Goal: Information Seeking & Learning: Learn about a topic

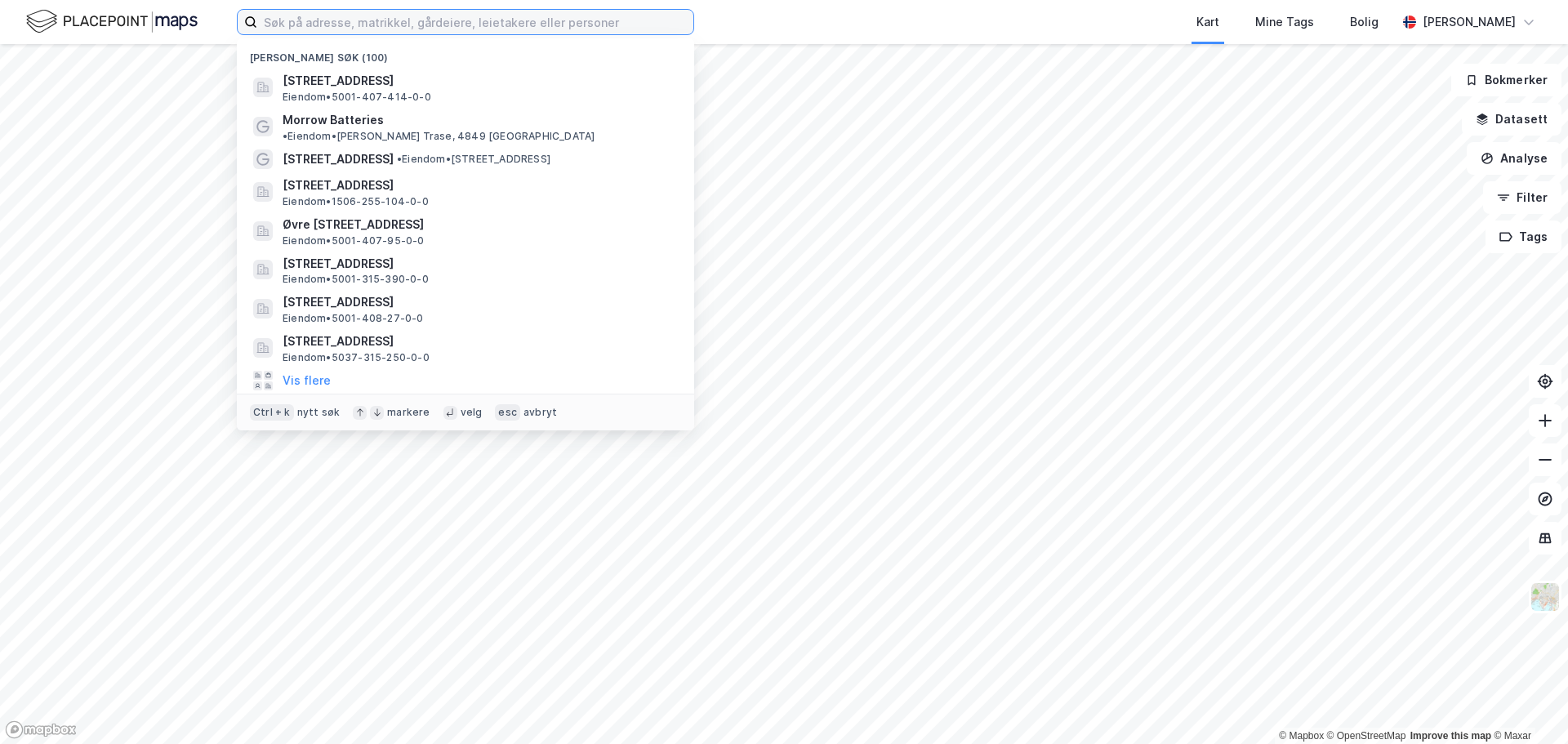
click at [410, 20] on input at bounding box center [476, 21] width 436 height 24
click at [375, 16] on input at bounding box center [476, 21] width 436 height 24
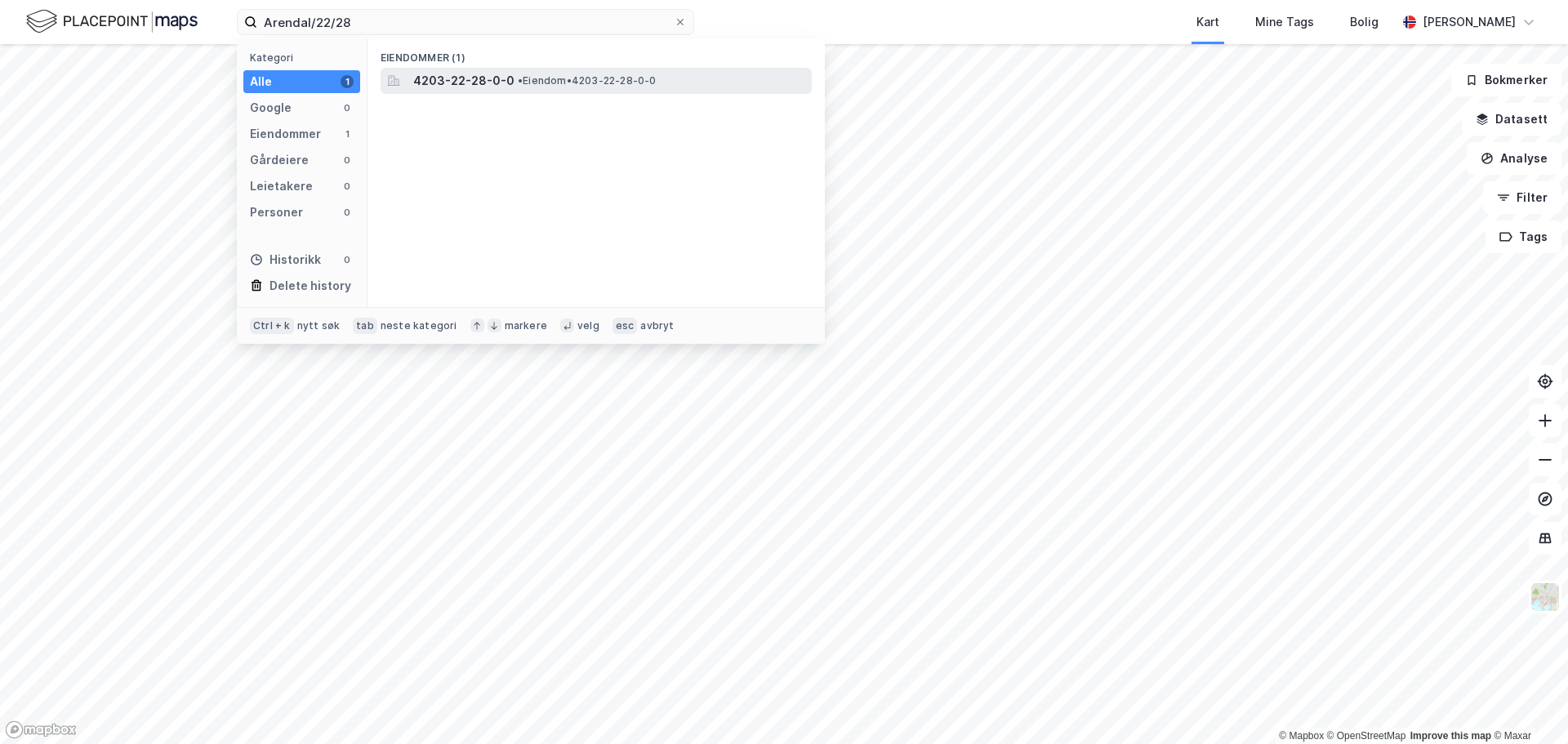
click at [436, 75] on span "4203-22-28-0-0" at bounding box center [463, 81] width 101 height 19
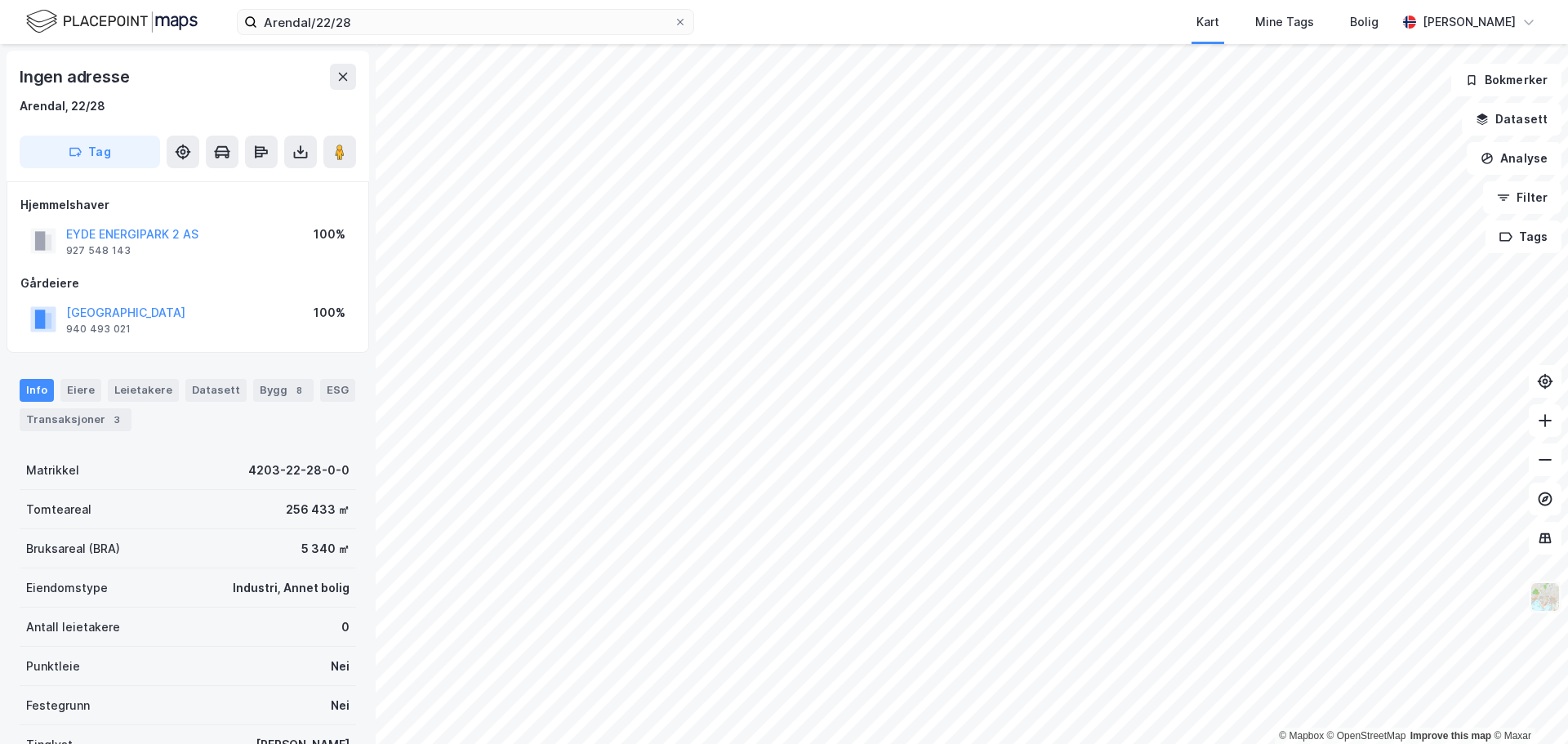
click at [1550, 599] on img at bounding box center [1545, 597] width 31 height 31
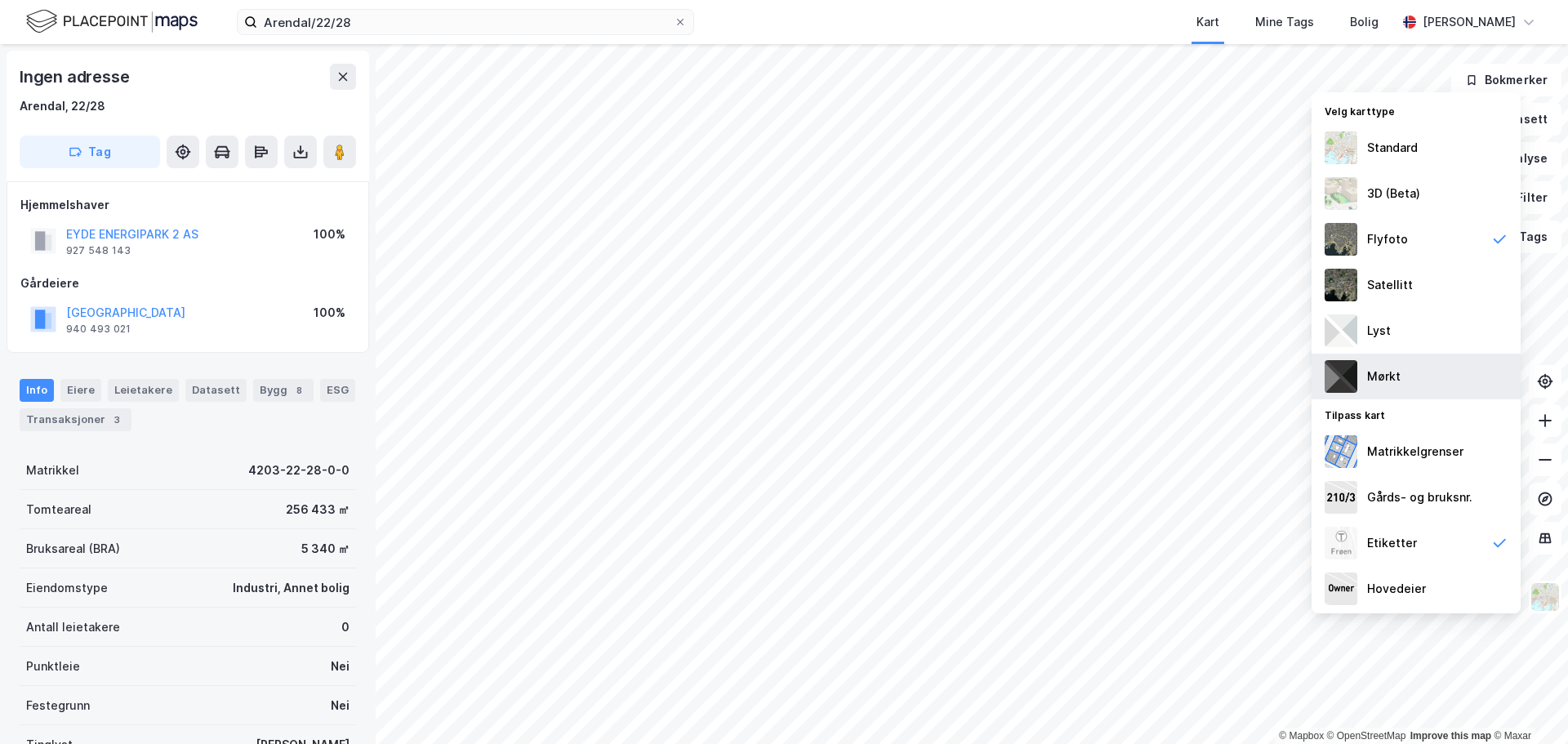
click at [1381, 382] on div "Mørkt" at bounding box center [1383, 377] width 34 height 19
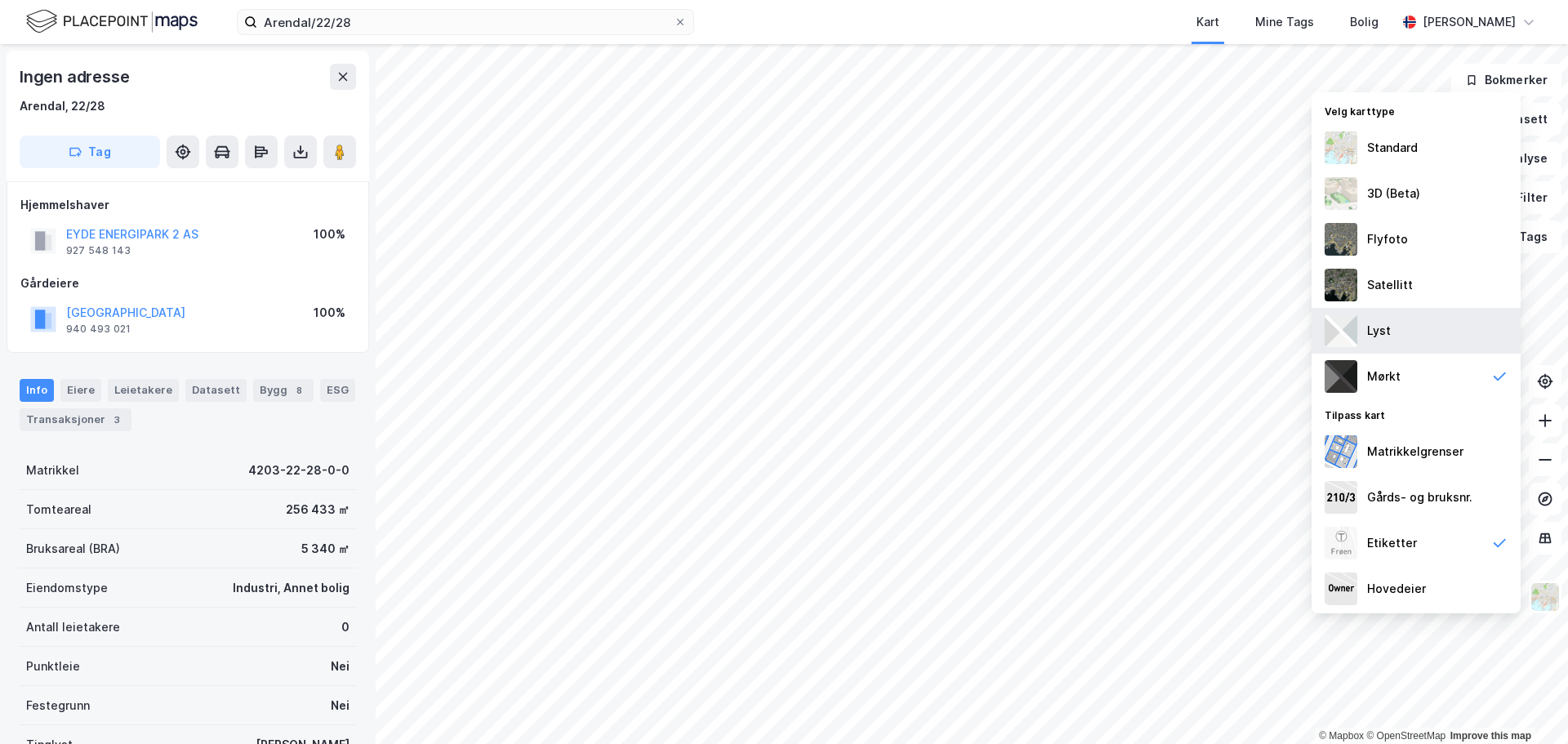
click at [1394, 330] on div "Lyst" at bounding box center [1417, 331] width 210 height 46
click at [1388, 283] on div "Satellitt" at bounding box center [1390, 285] width 46 height 19
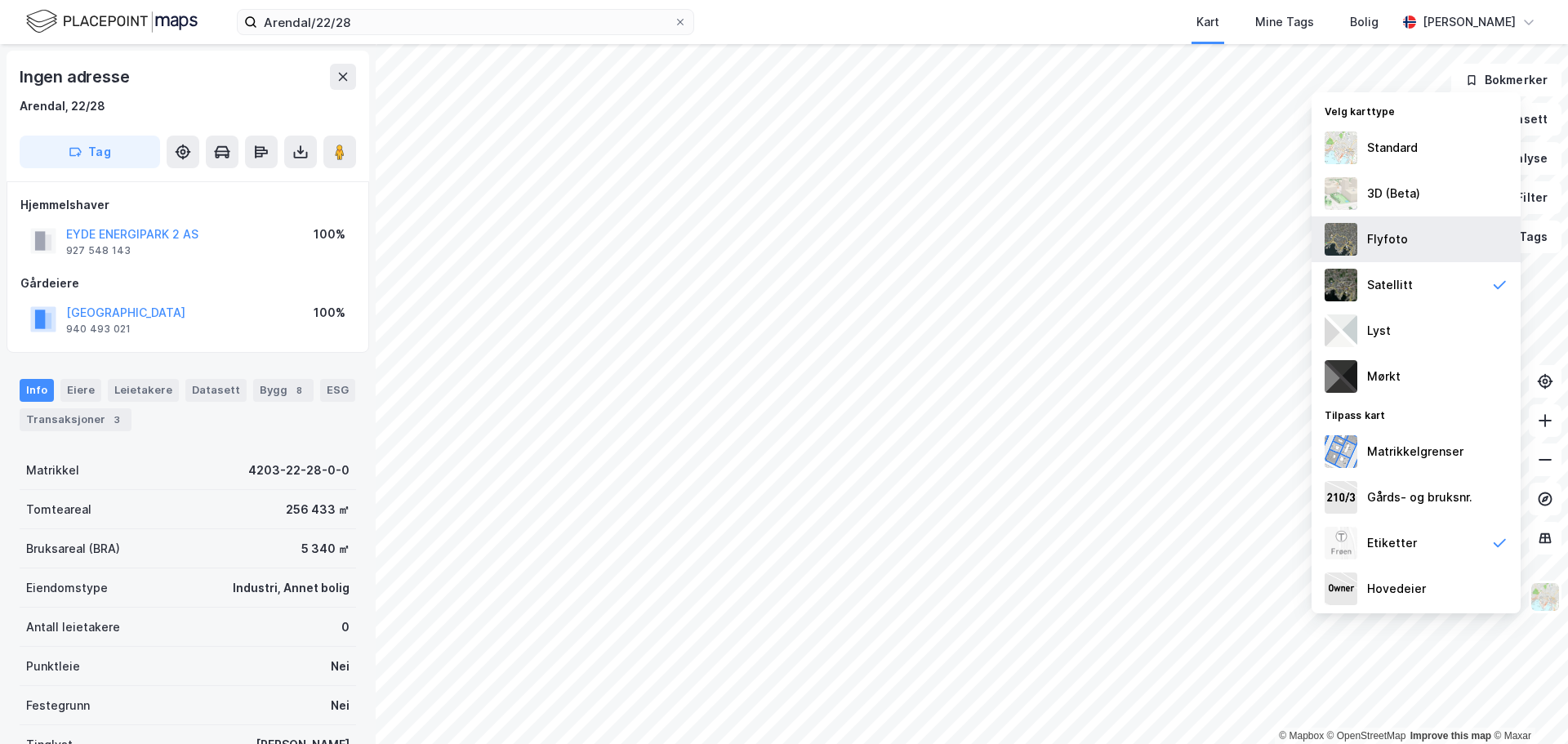
click at [1348, 242] on img at bounding box center [1341, 239] width 33 height 33
click at [1343, 195] on img at bounding box center [1341, 193] width 33 height 33
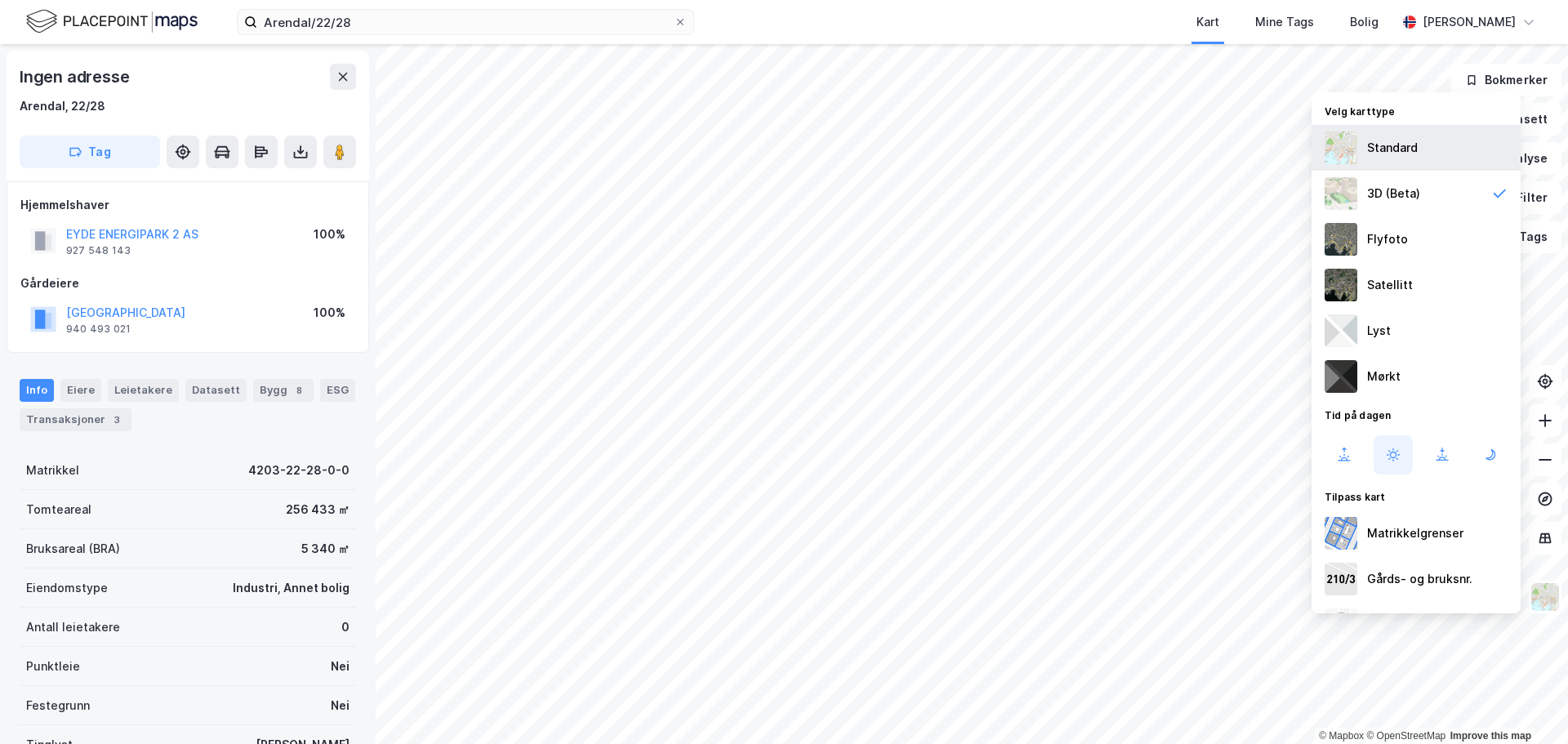
click at [1349, 151] on img at bounding box center [1341, 148] width 33 height 33
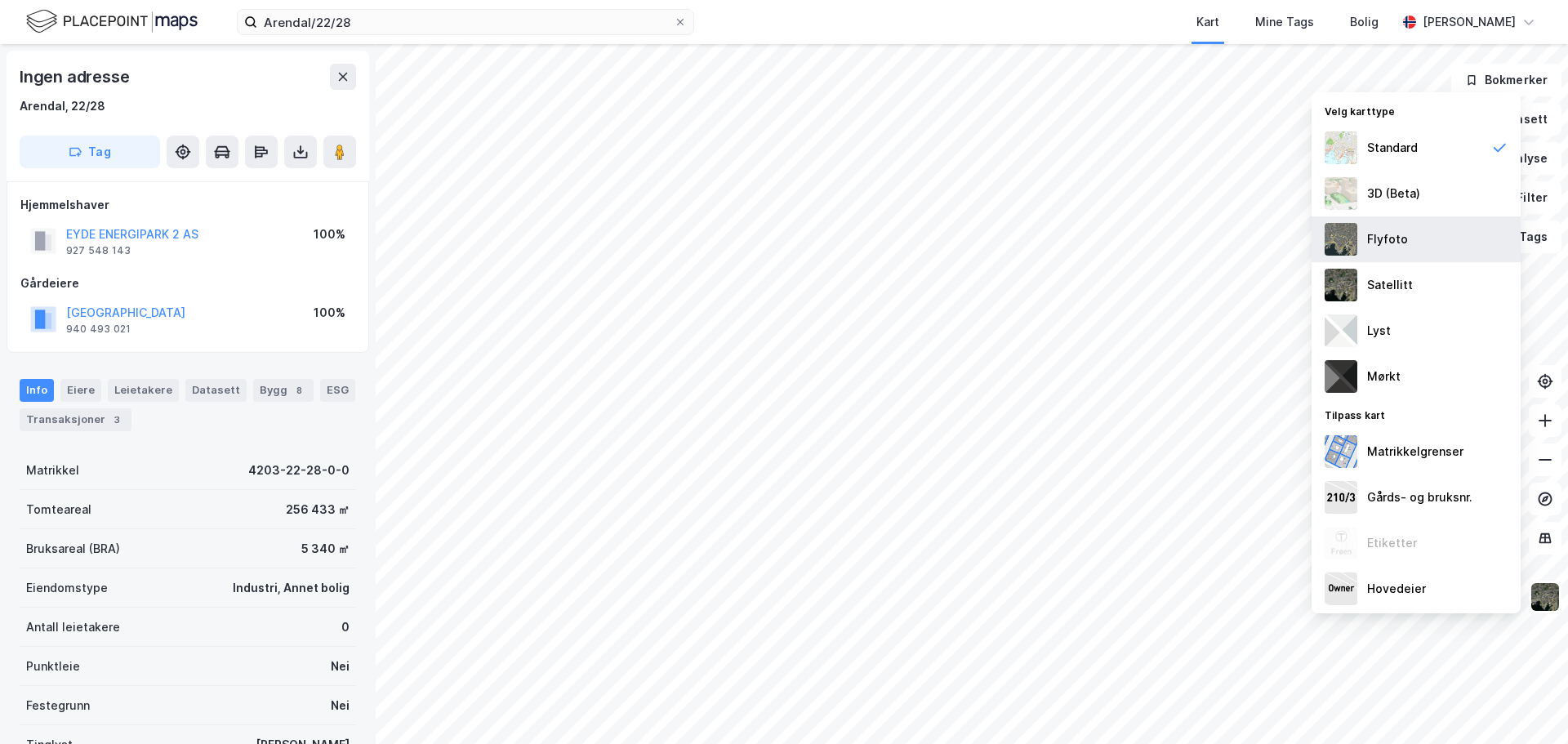
click at [1347, 231] on img at bounding box center [1341, 239] width 33 height 33
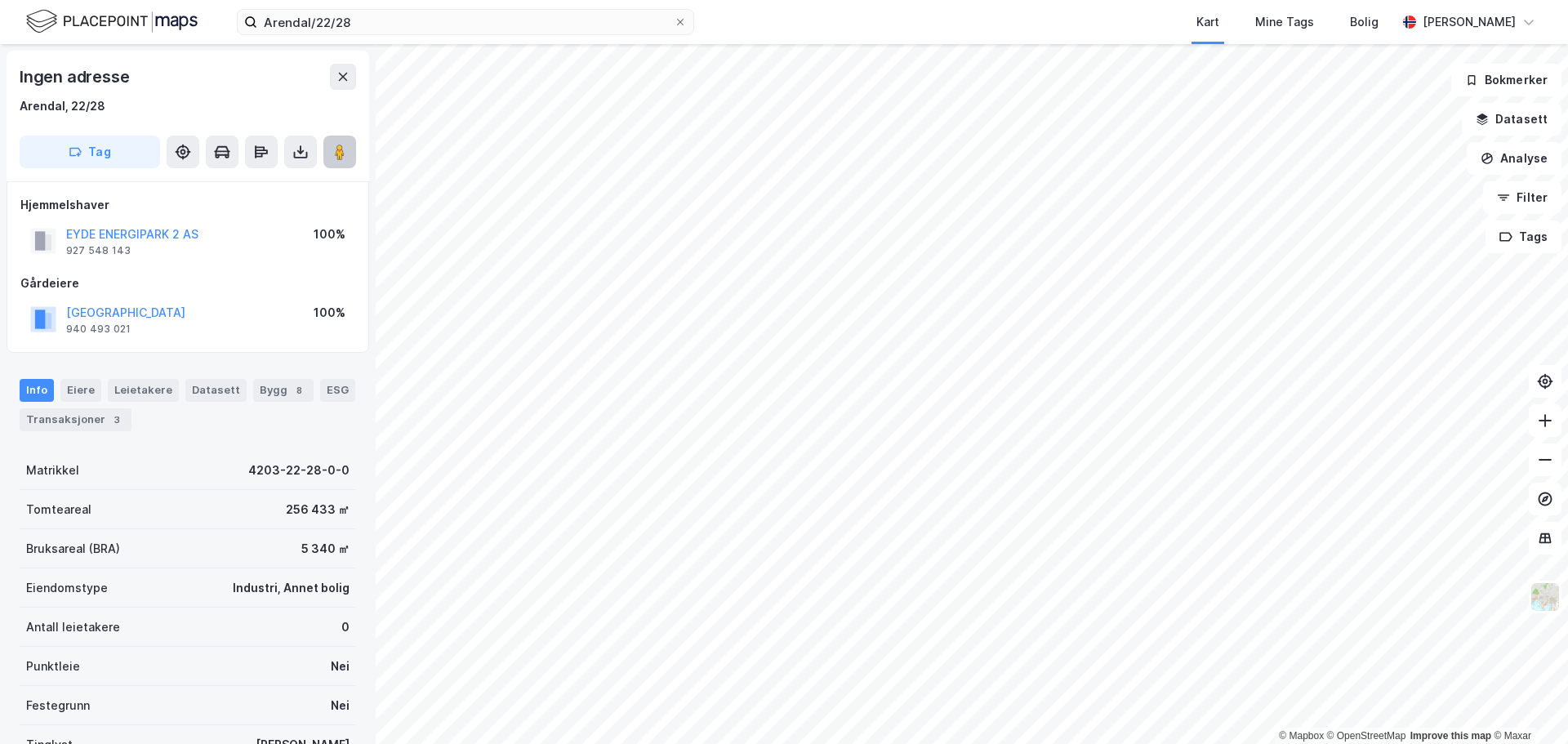
click at [341, 144] on image at bounding box center [339, 152] width 10 height 16
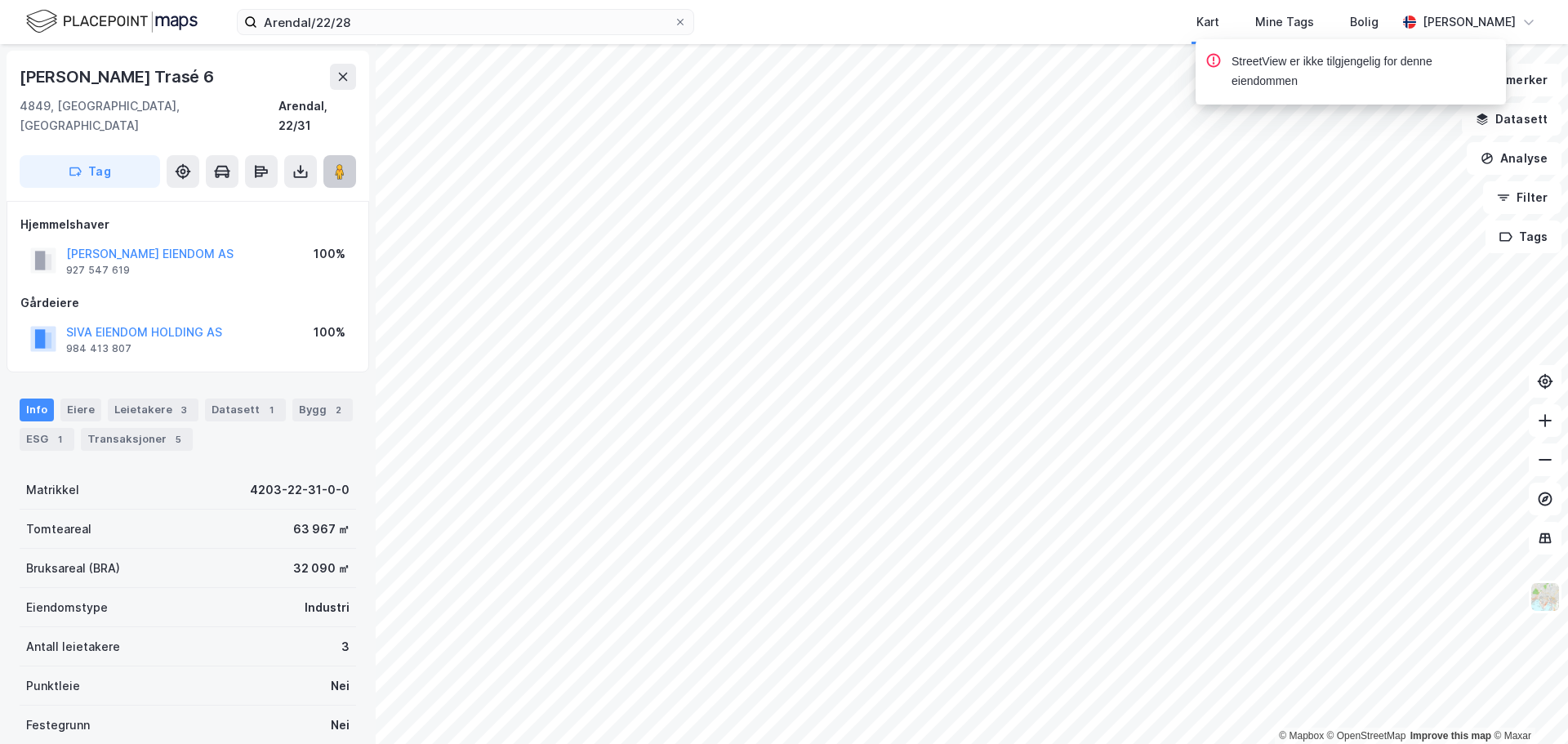
click at [345, 163] on image at bounding box center [339, 171] width 10 height 16
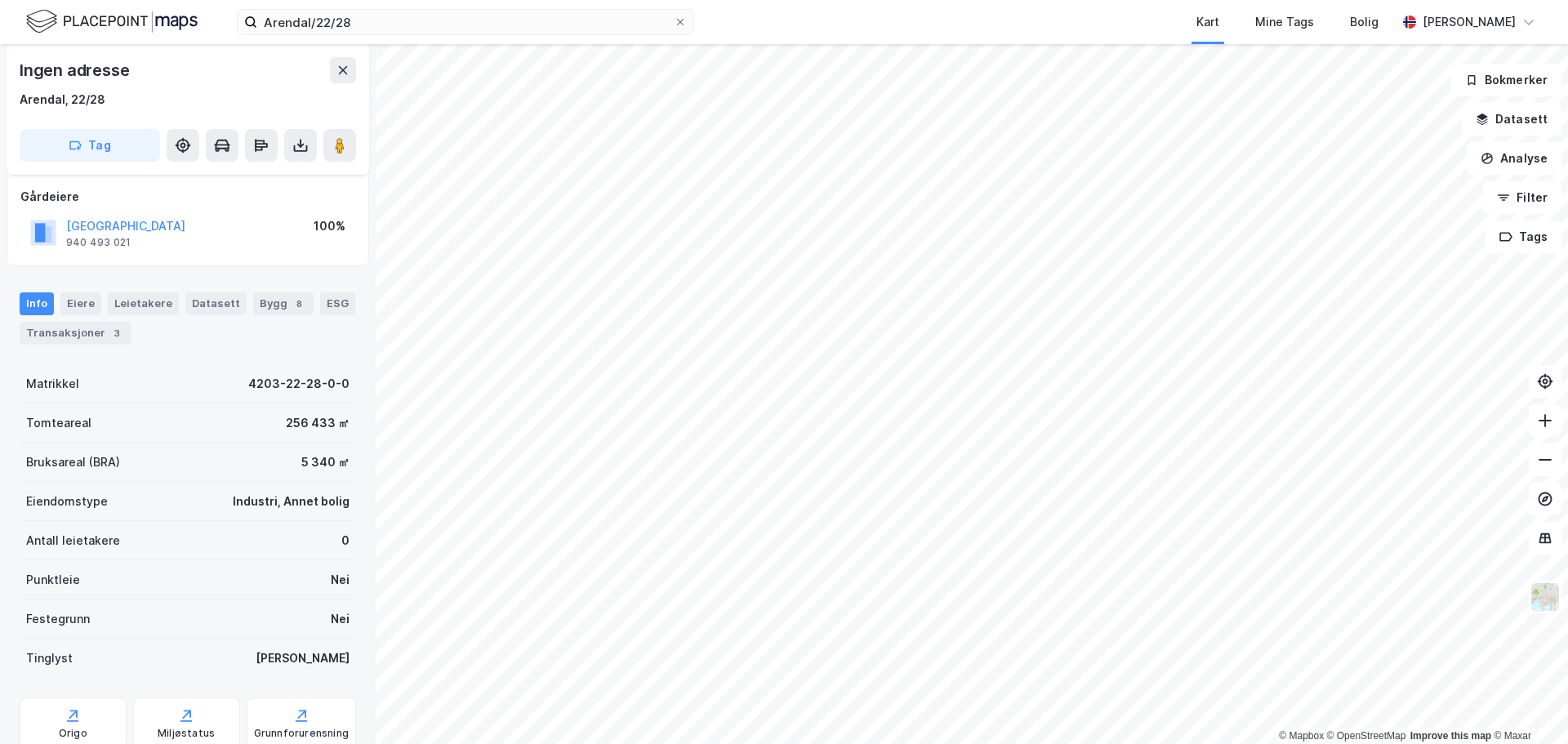
scroll to position [5, 0]
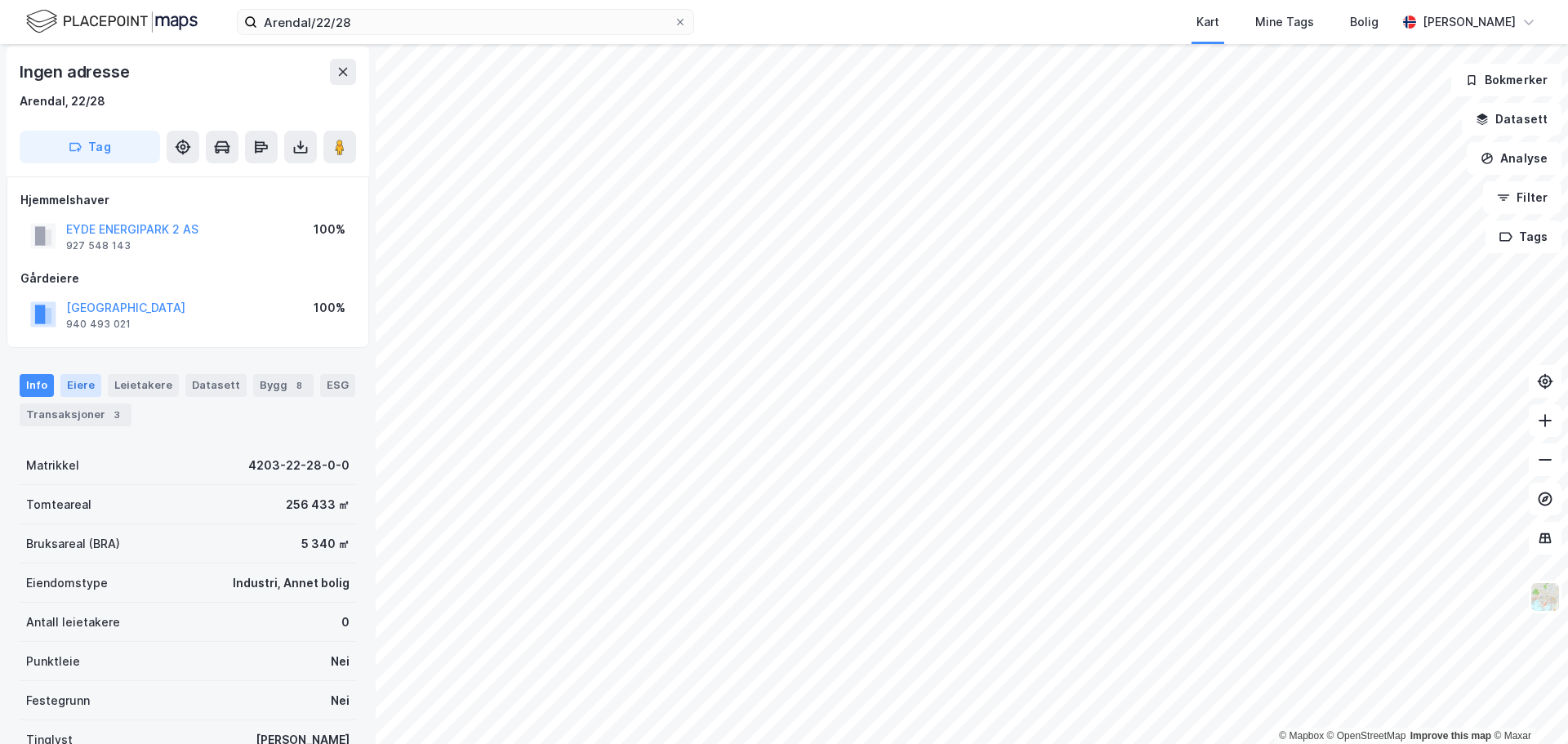
click at [87, 387] on div "Eiere" at bounding box center [81, 385] width 40 height 23
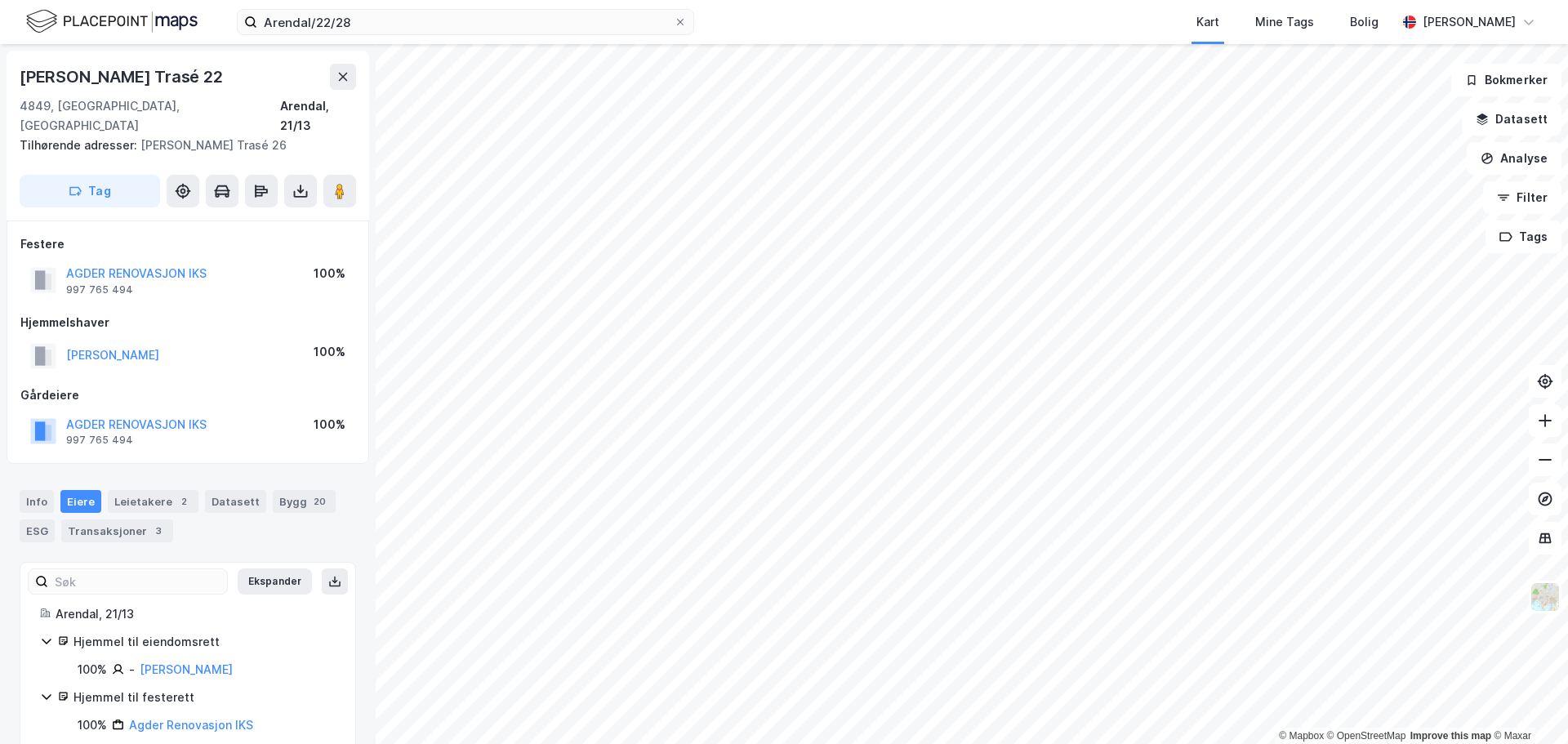
scroll to position [5, 0]
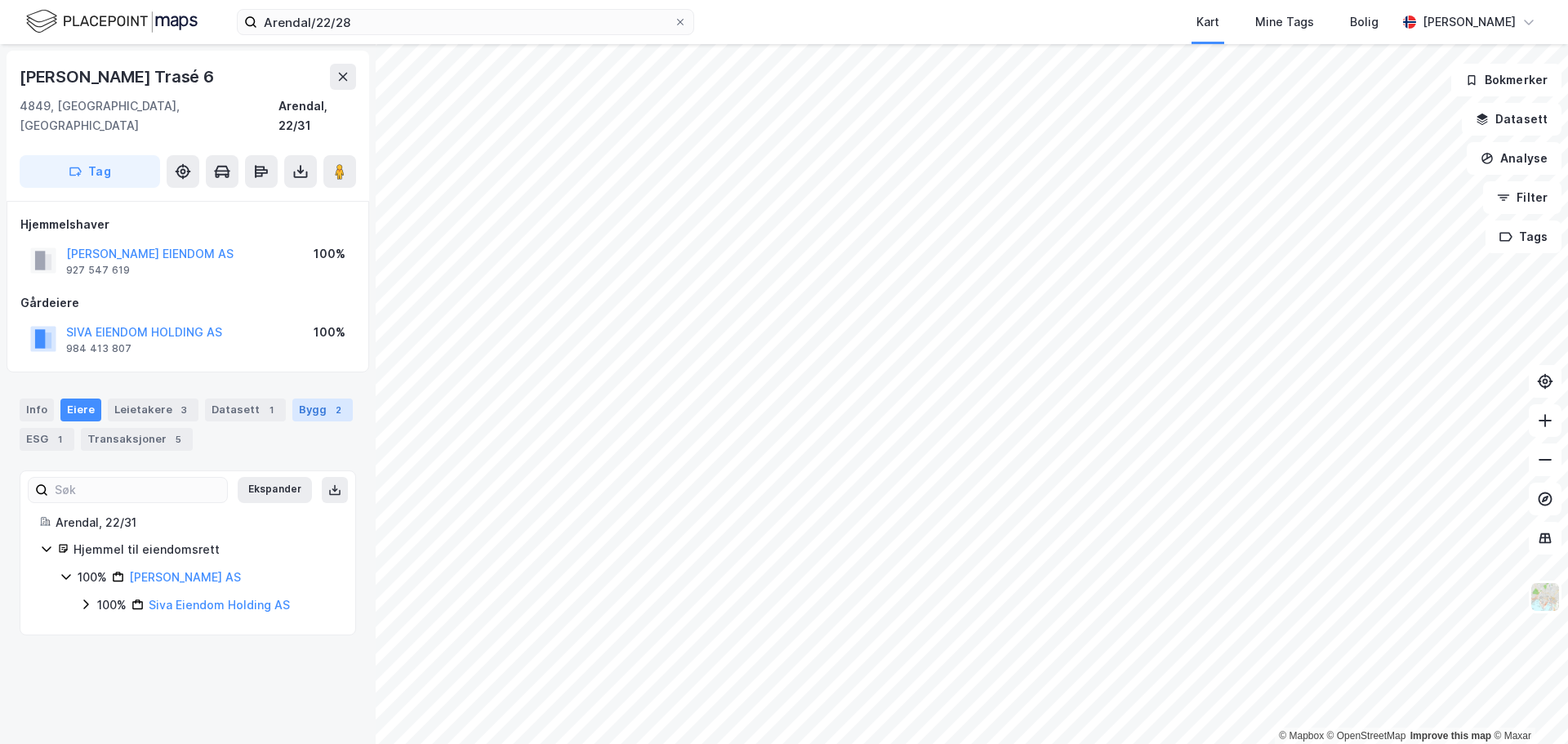
click at [299, 399] on div "Bygg 2" at bounding box center [322, 410] width 61 height 23
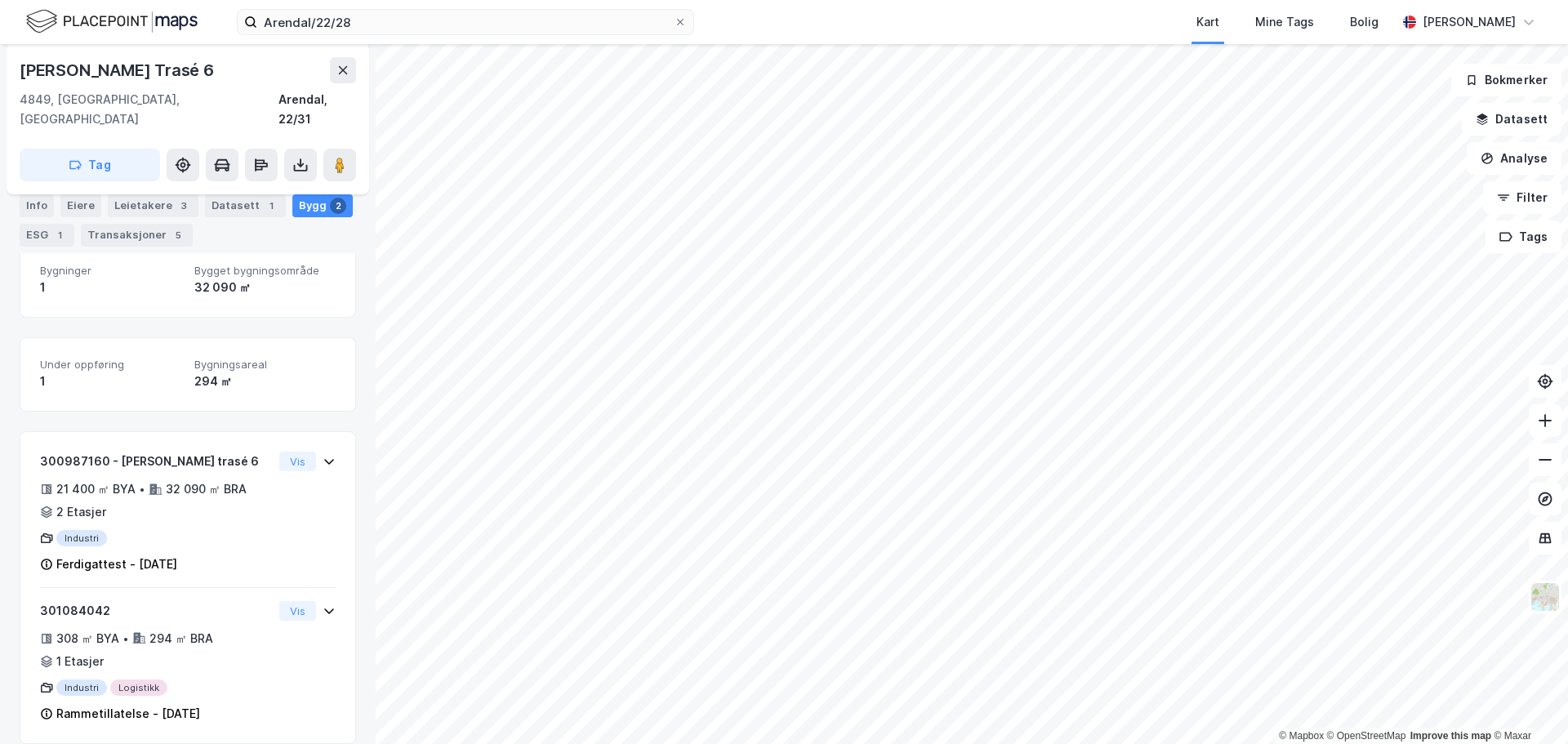
scroll to position [63, 0]
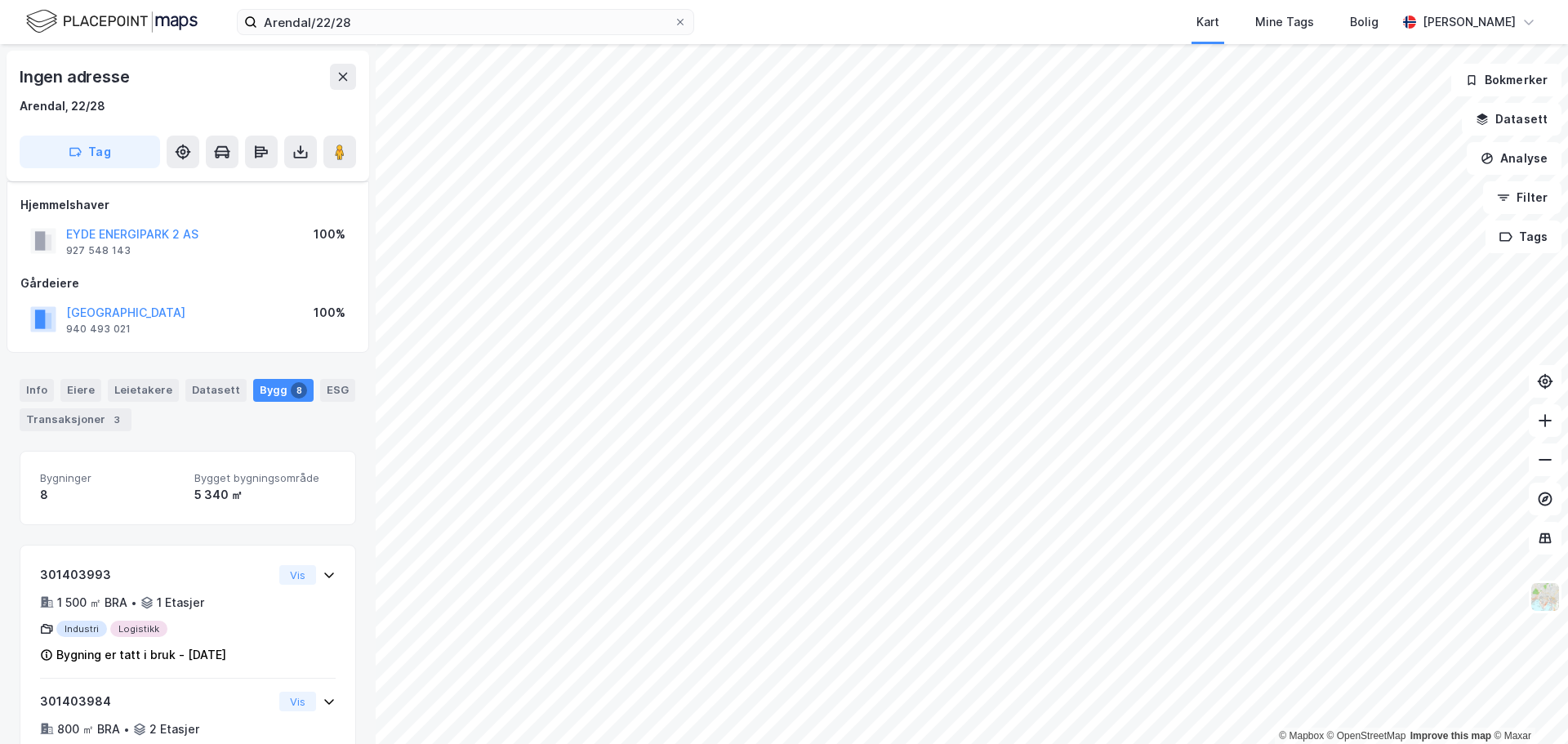
scroll to position [63, 0]
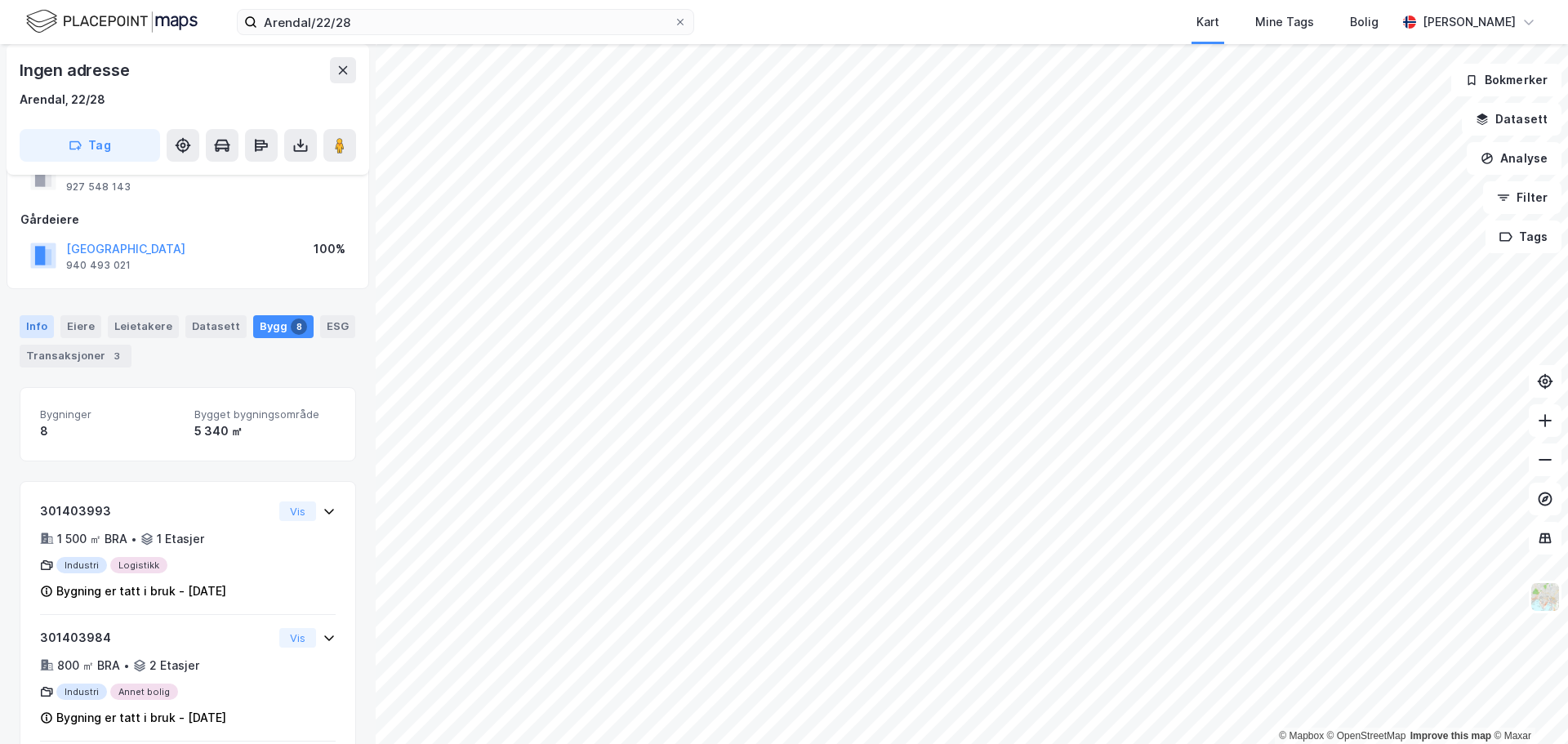
click at [40, 324] on div "Info" at bounding box center [37, 327] width 35 height 23
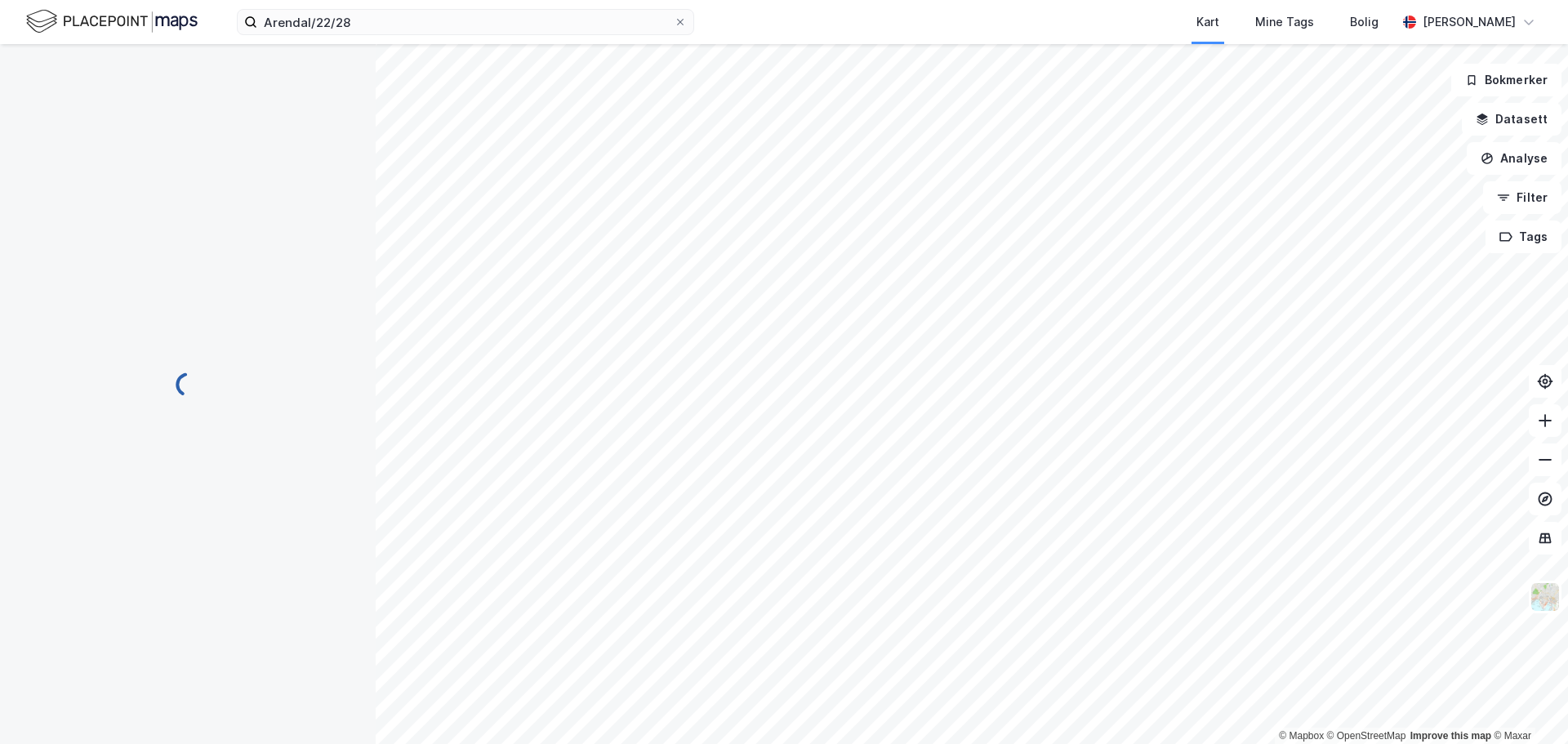
scroll to position [63, 0]
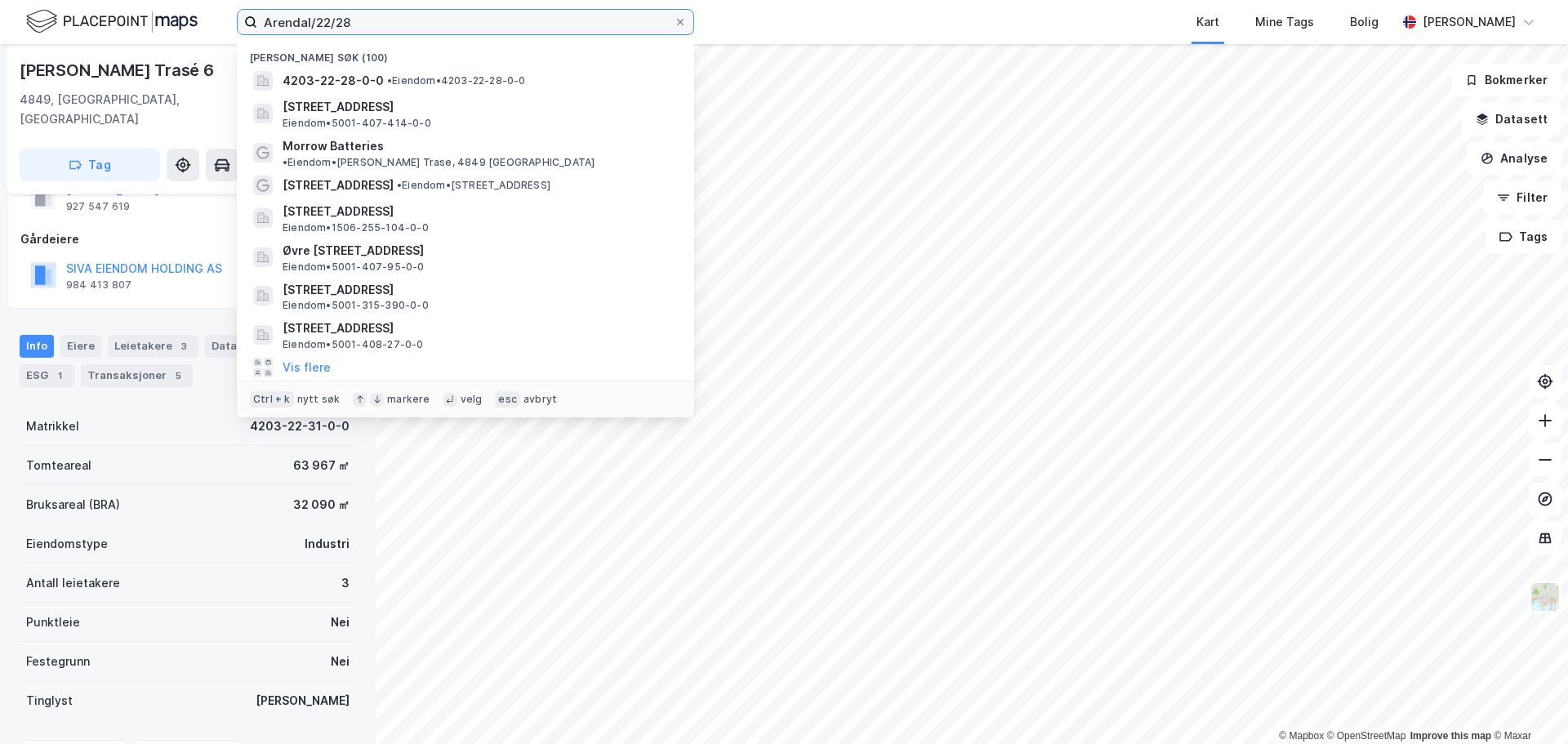
drag, startPoint x: 369, startPoint y: 18, endPoint x: 112, endPoint y: 16, distance: 257.0
click at [112, 16] on div "Arendal/22/28 Nylige søk (100) 4203-22-28-0-0 • Eiendom • 4203-22-28-0-0 Øvre B…" at bounding box center [784, 22] width 1568 height 44
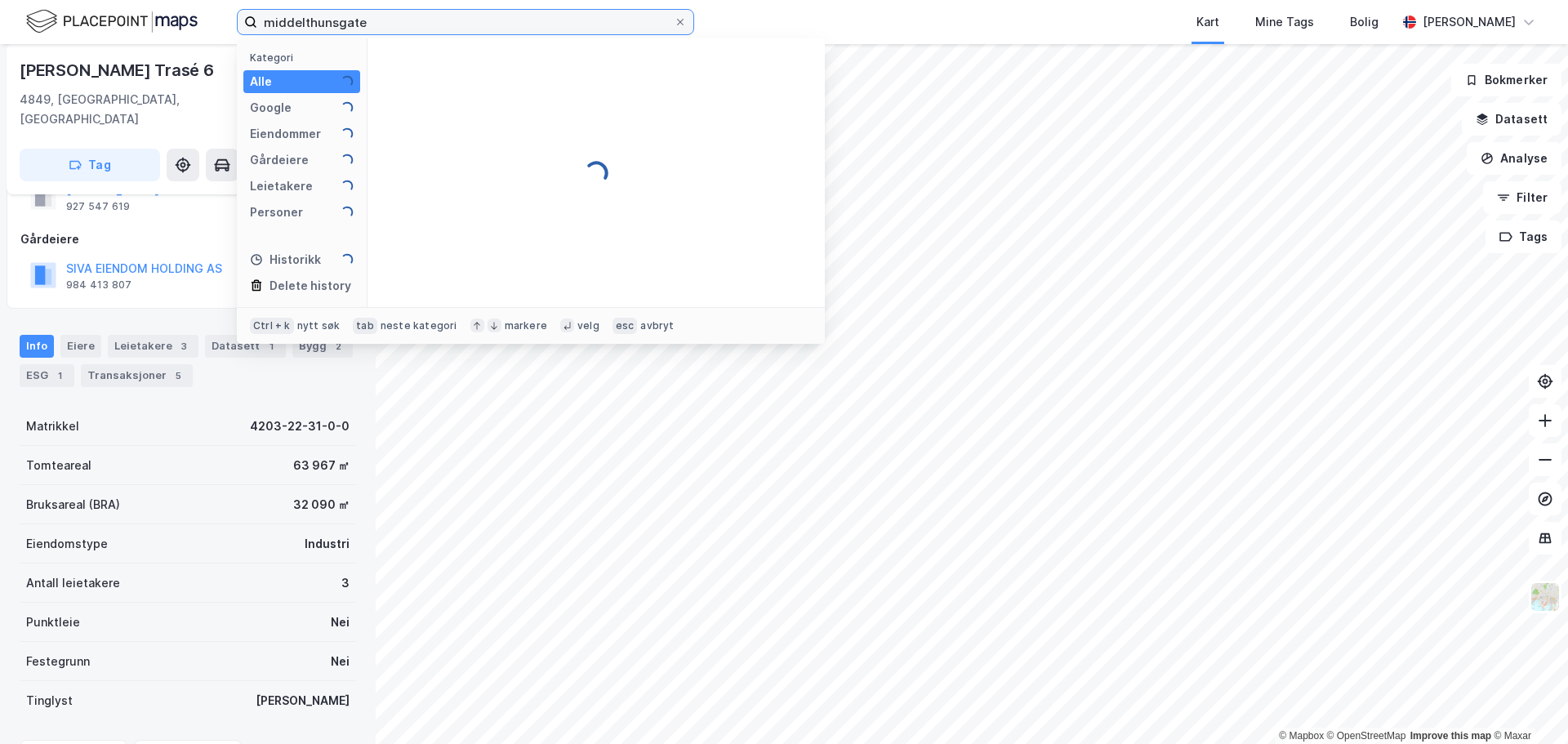
type input "middelthunsgate"
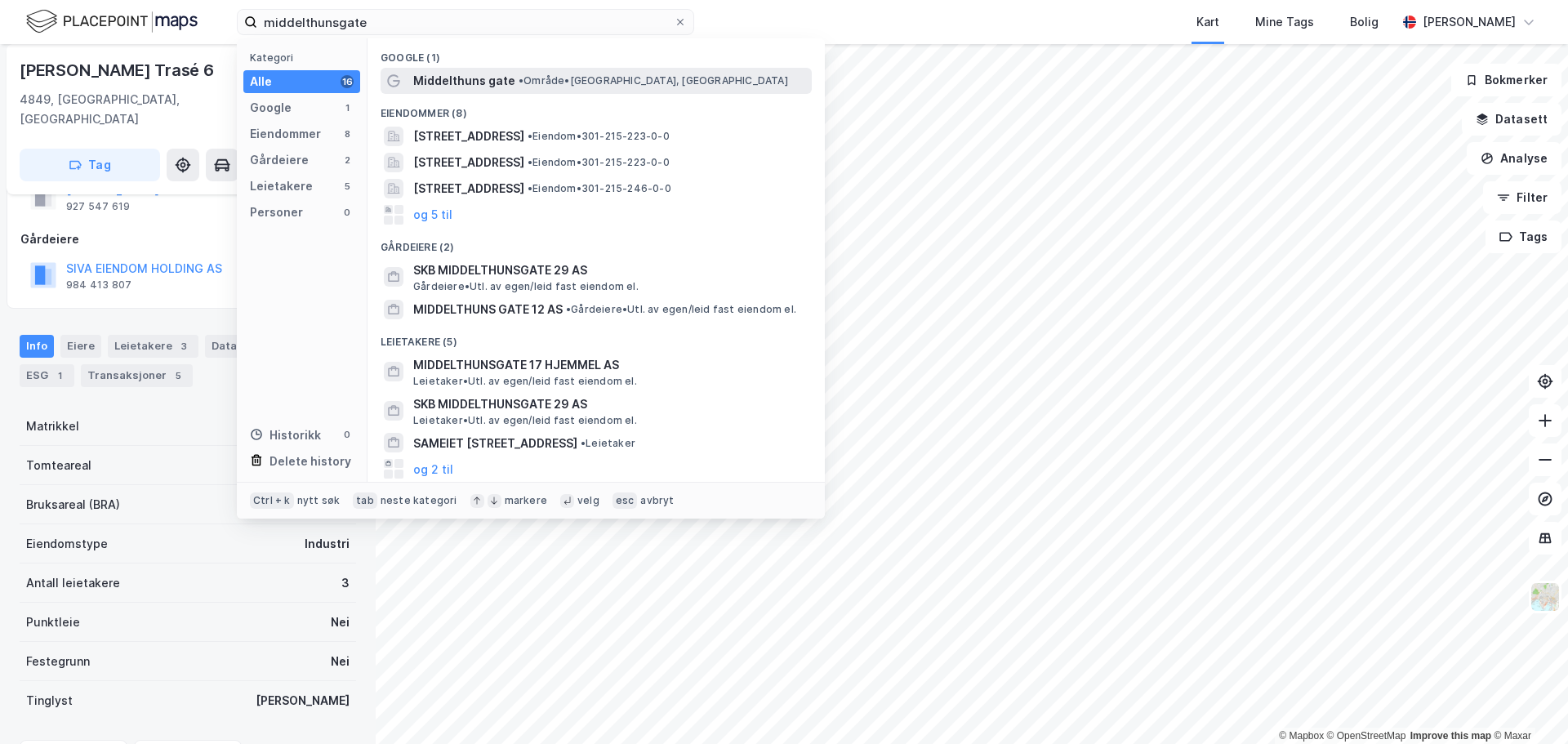
click at [469, 83] on span "Middelthuns gate" at bounding box center [464, 81] width 102 height 19
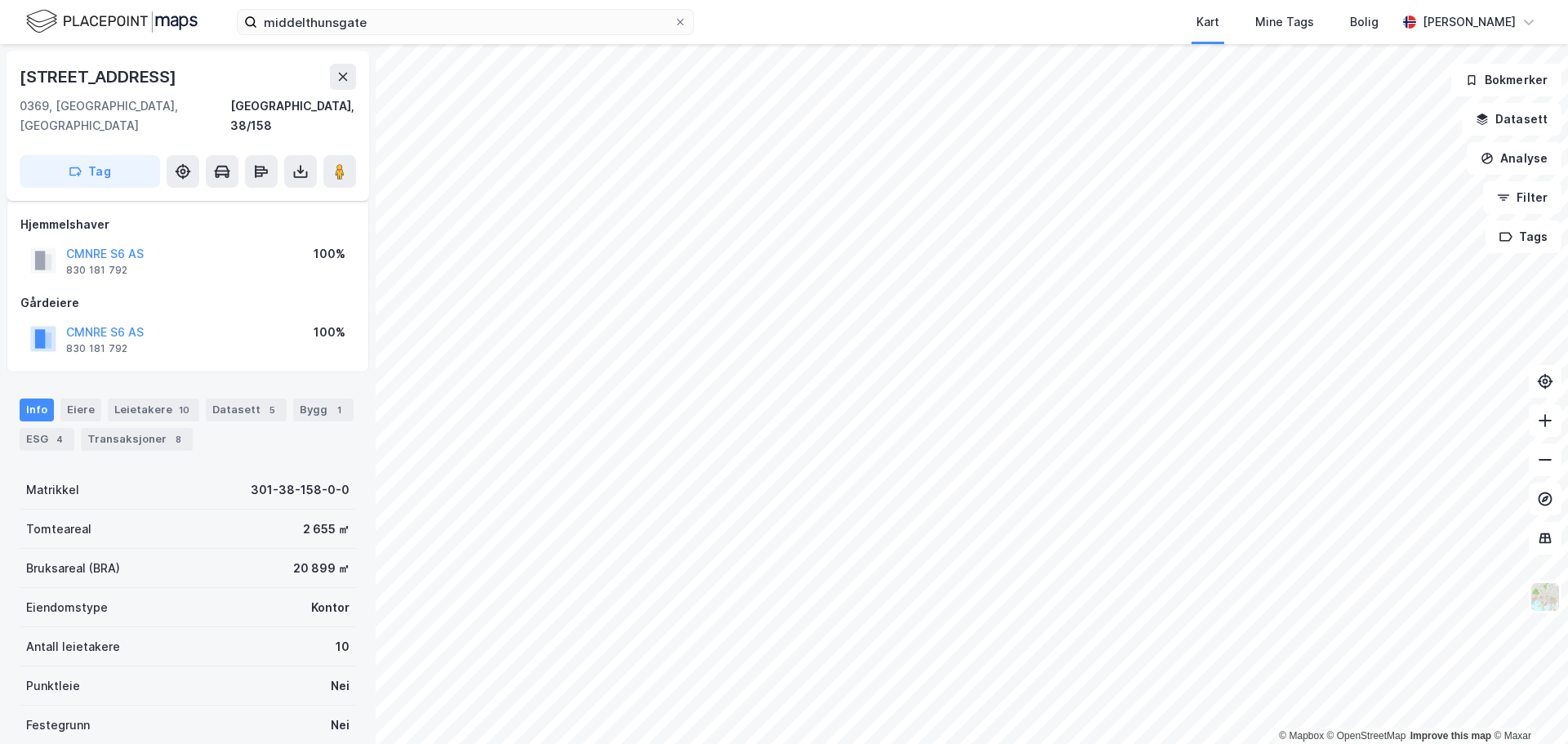
scroll to position [63, 0]
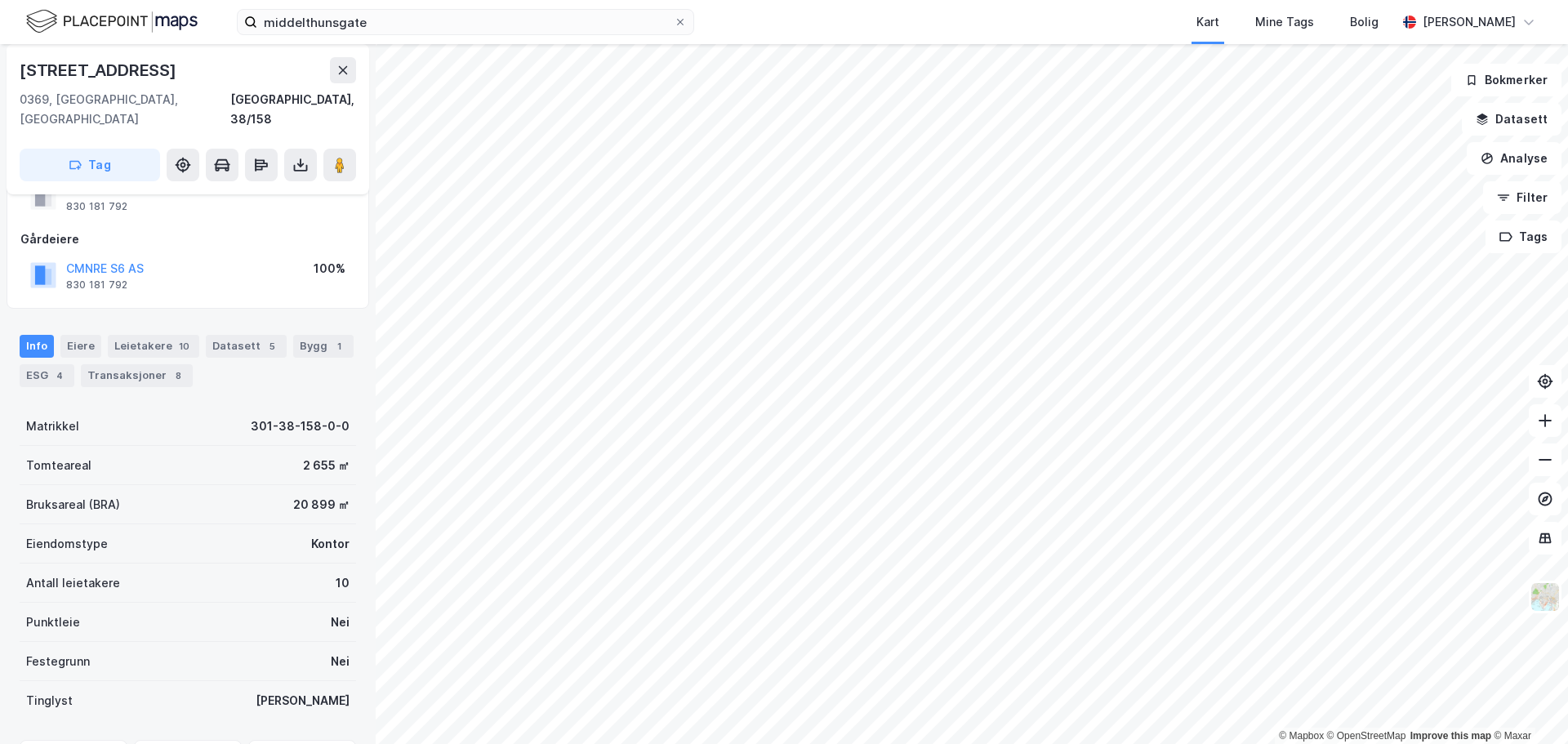
click at [36, 343] on div "Info Eiere Leietakere 10 Datasett 5 Bygg 1 ESG 4 Transaksjoner 8" at bounding box center [187, 360] width 336 height 52
click at [40, 364] on div "ESG 4" at bounding box center [46, 376] width 55 height 23
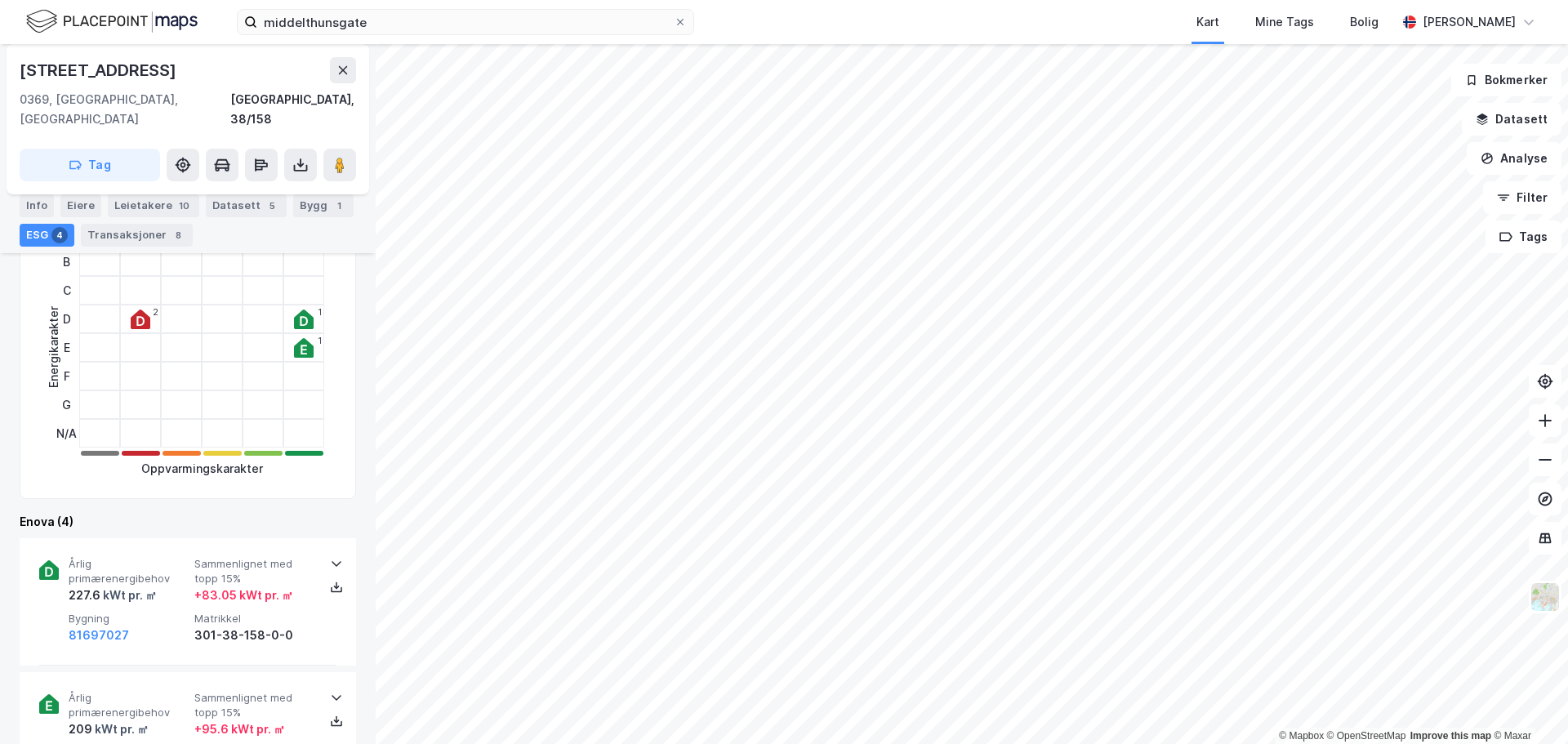
scroll to position [82, 0]
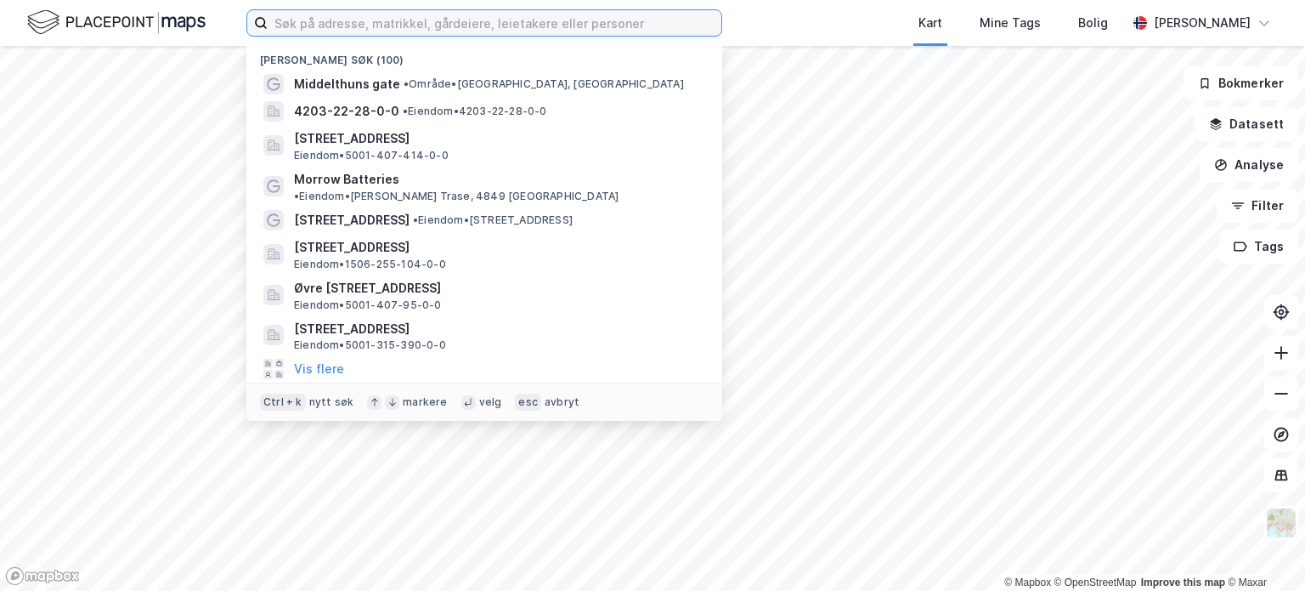
click at [317, 26] on input at bounding box center [495, 22] width 454 height 25
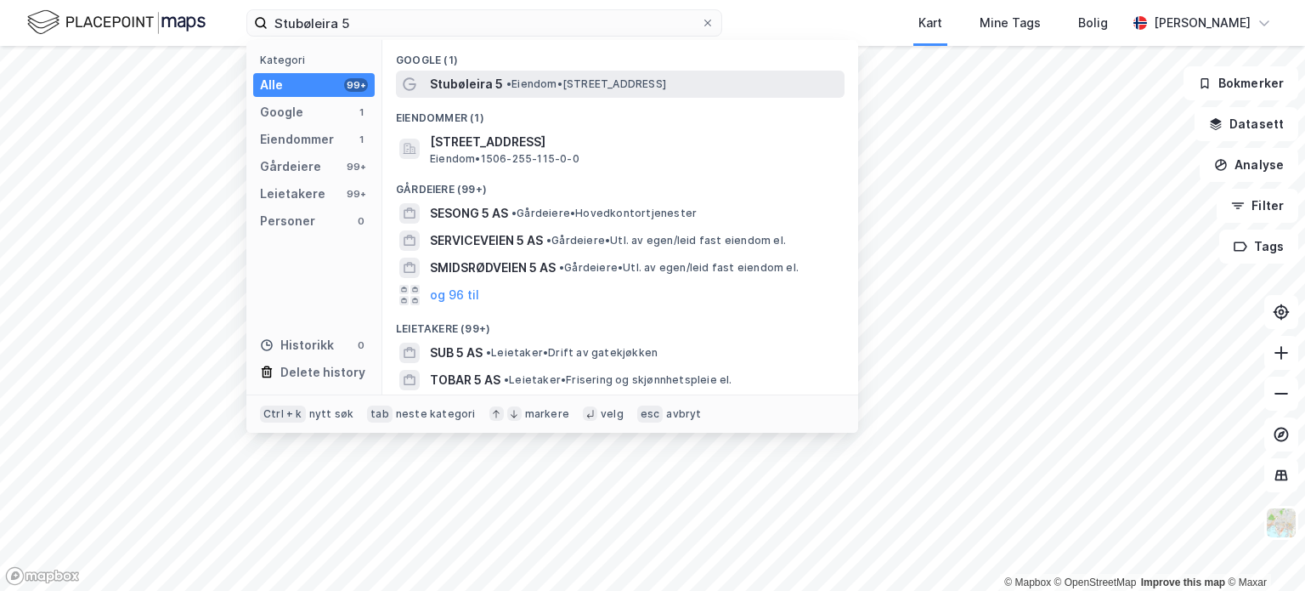
click at [605, 83] on span "• Eiendom • [STREET_ADDRESS]" at bounding box center [586, 84] width 160 height 14
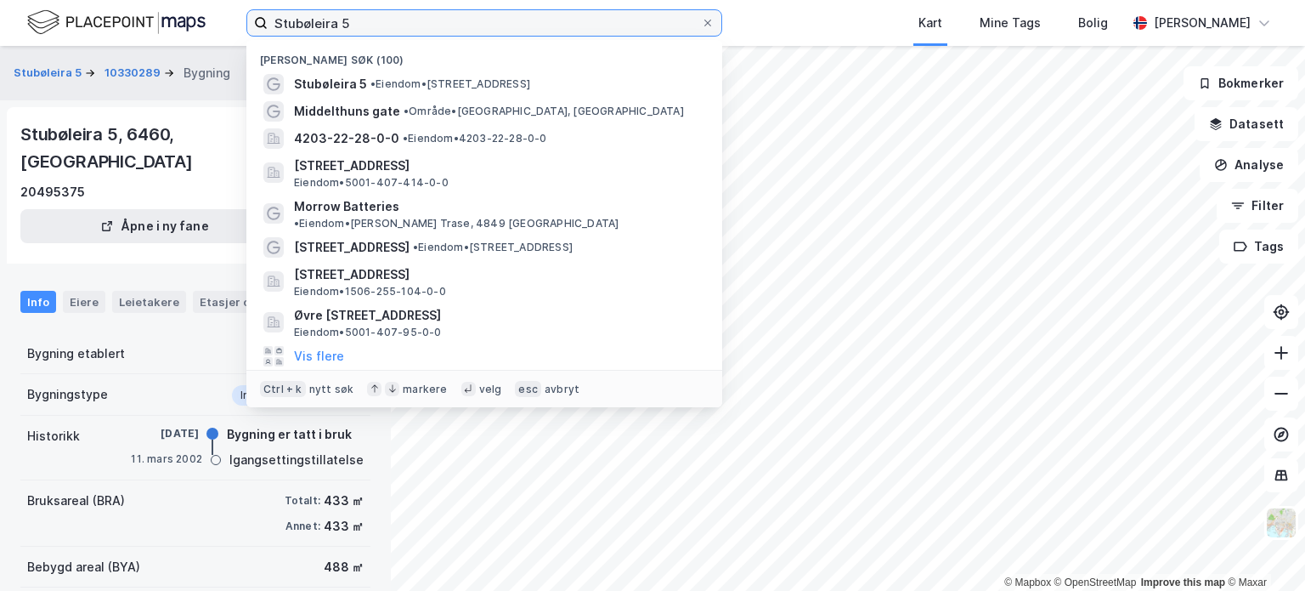
drag, startPoint x: 376, startPoint y: 16, endPoint x: -105, endPoint y: -36, distance: 482.9
click at [0, 0] on html "Stubøleira 5 Nylige søk (100) Stubøleira 5 • Eiendom • [GEOGRAPHIC_DATA] 5, 646…" at bounding box center [652, 295] width 1305 height 591
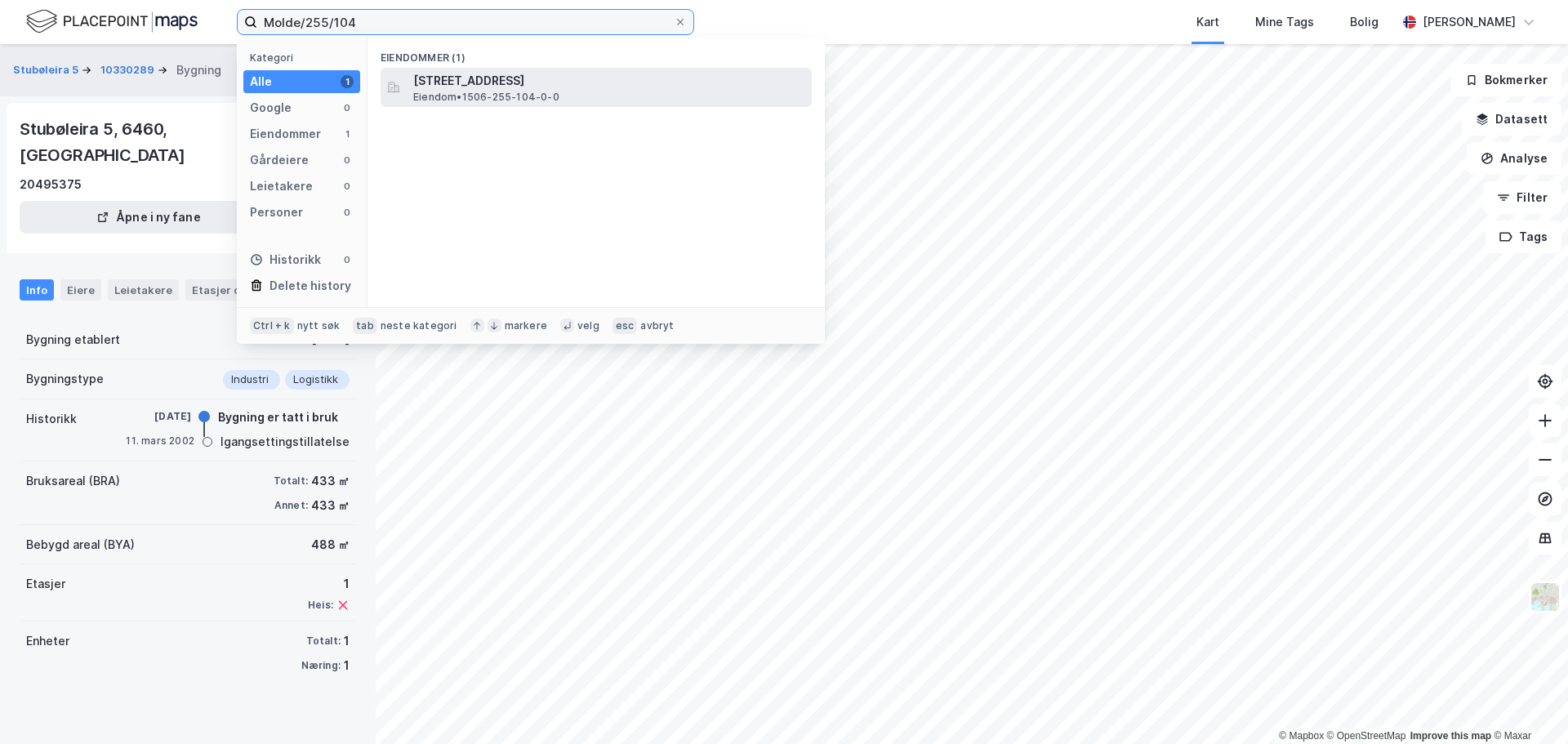
type input "Molde/255/104"
click at [490, 86] on span "[STREET_ADDRESS]" at bounding box center [610, 81] width 392 height 19
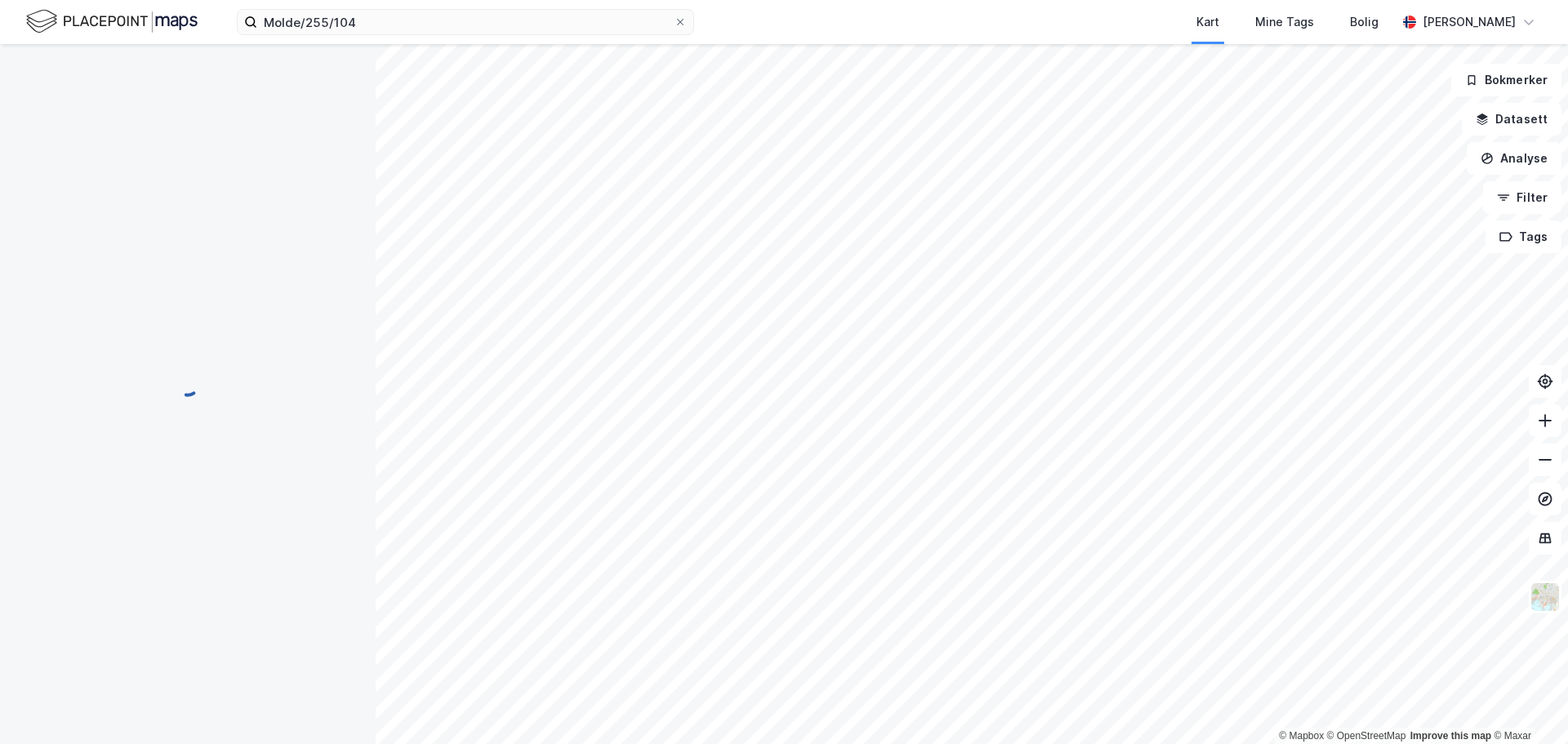
scroll to position [82, 0]
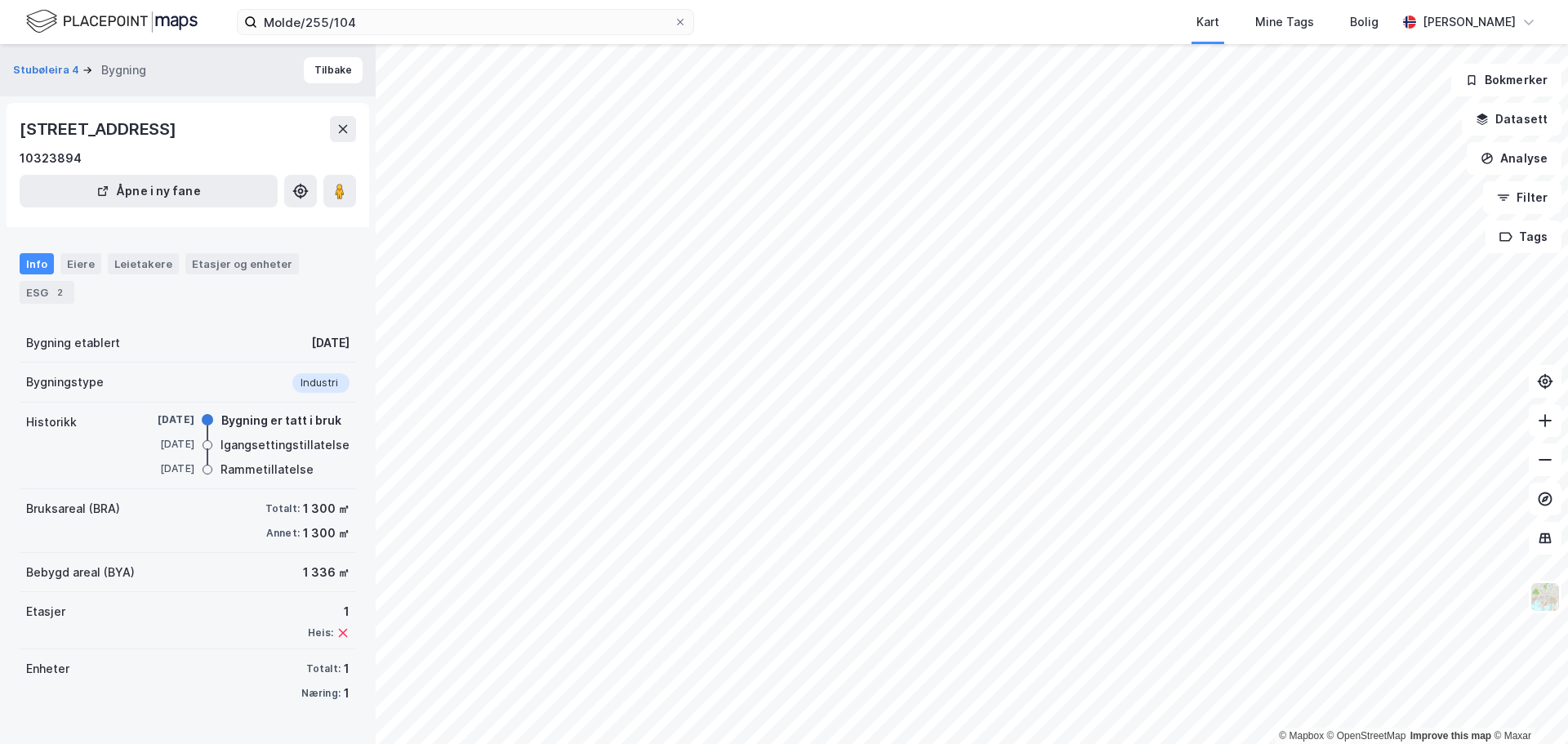
scroll to position [14, 0]
click at [347, 208] on button at bounding box center [339, 191] width 33 height 33
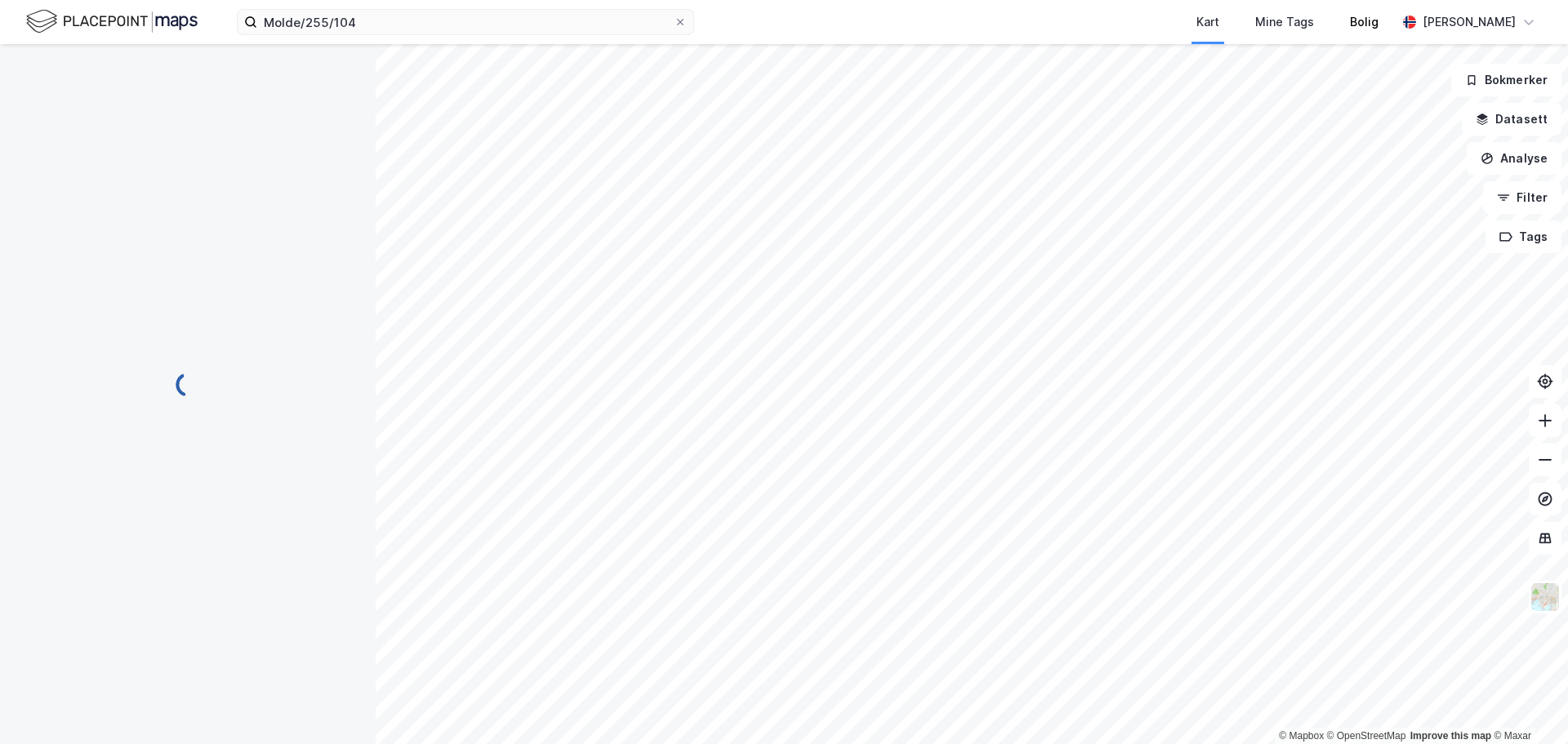
scroll to position [14, 0]
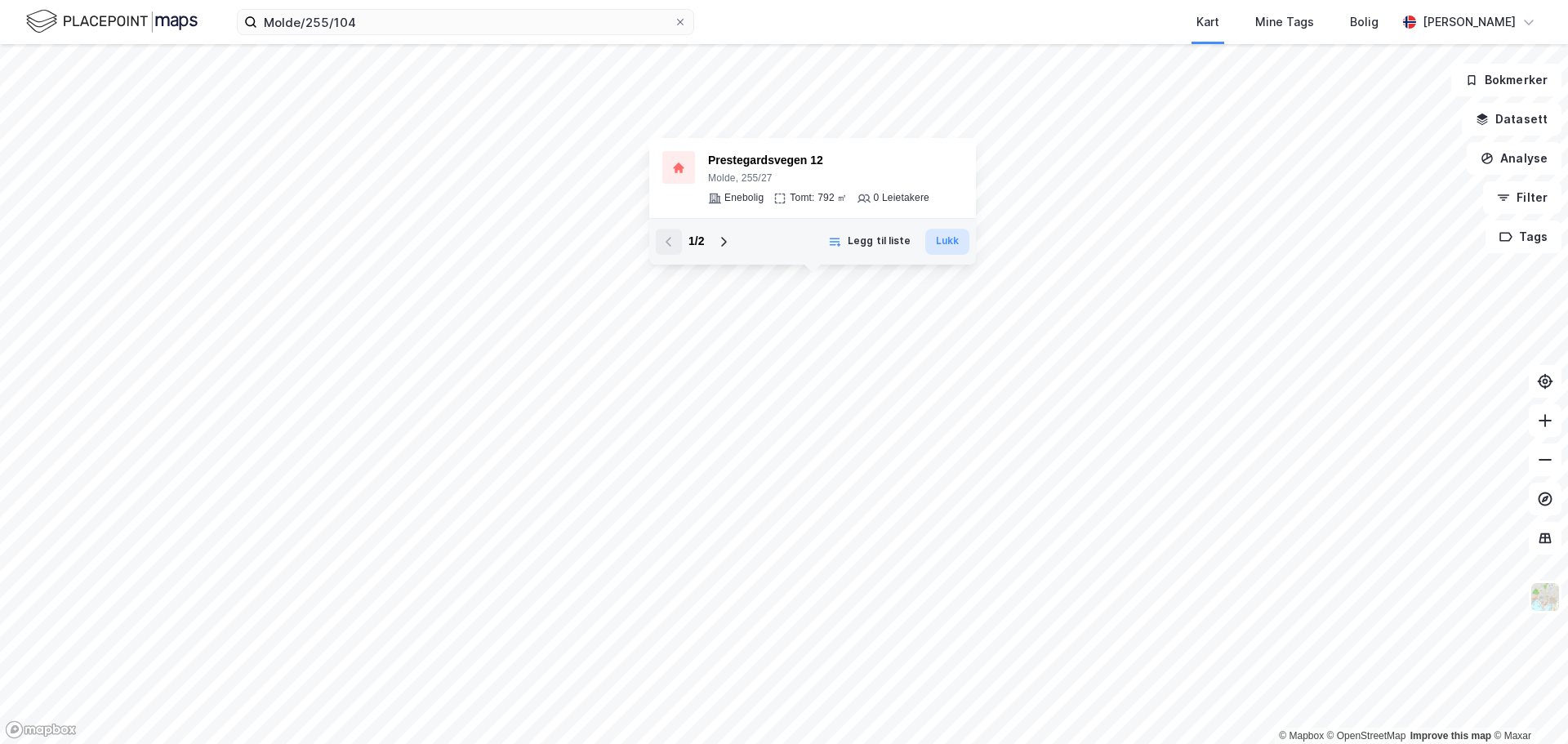
click at [948, 236] on button "Lukk" at bounding box center [948, 241] width 44 height 26
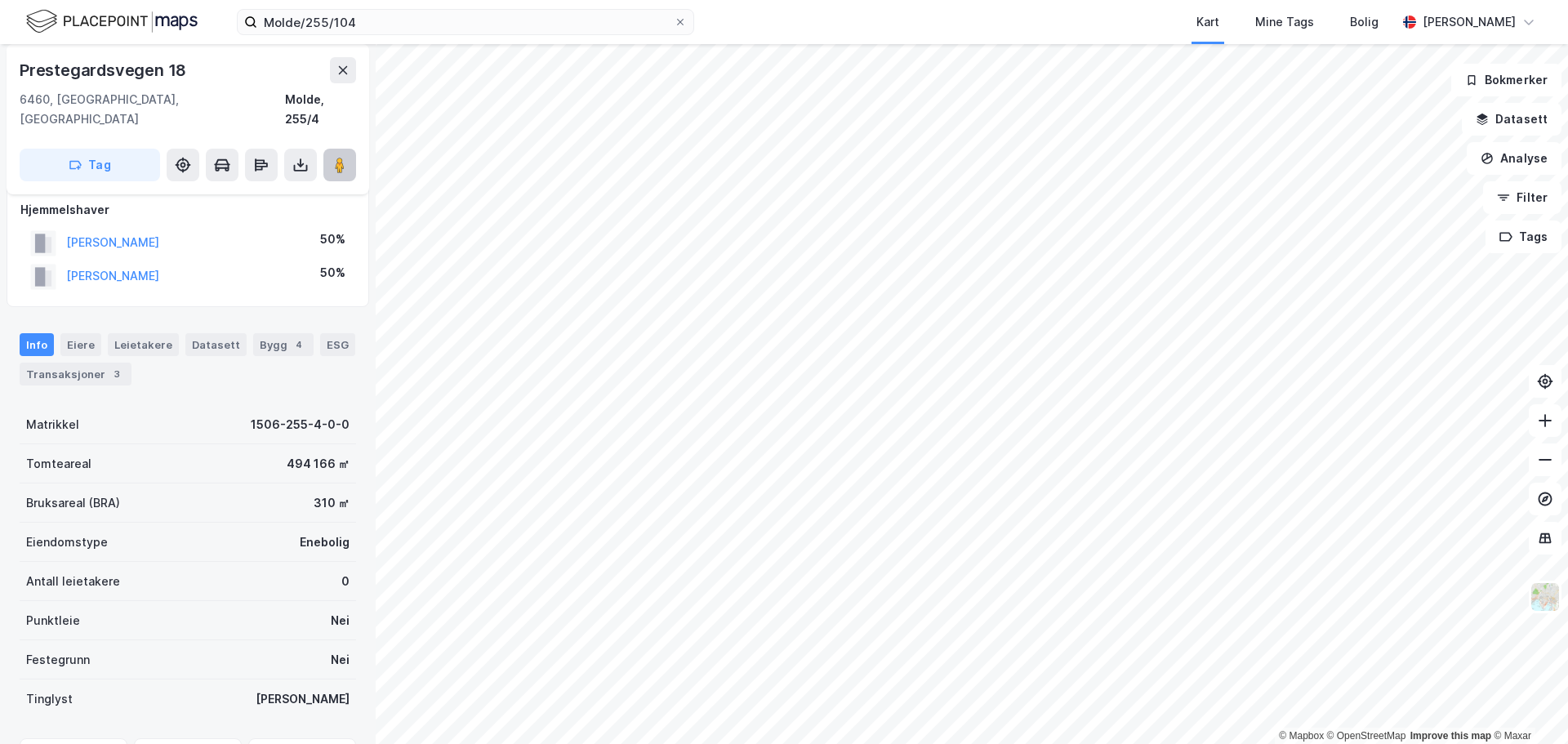
click at [332, 157] on icon at bounding box center [339, 164] width 16 height 16
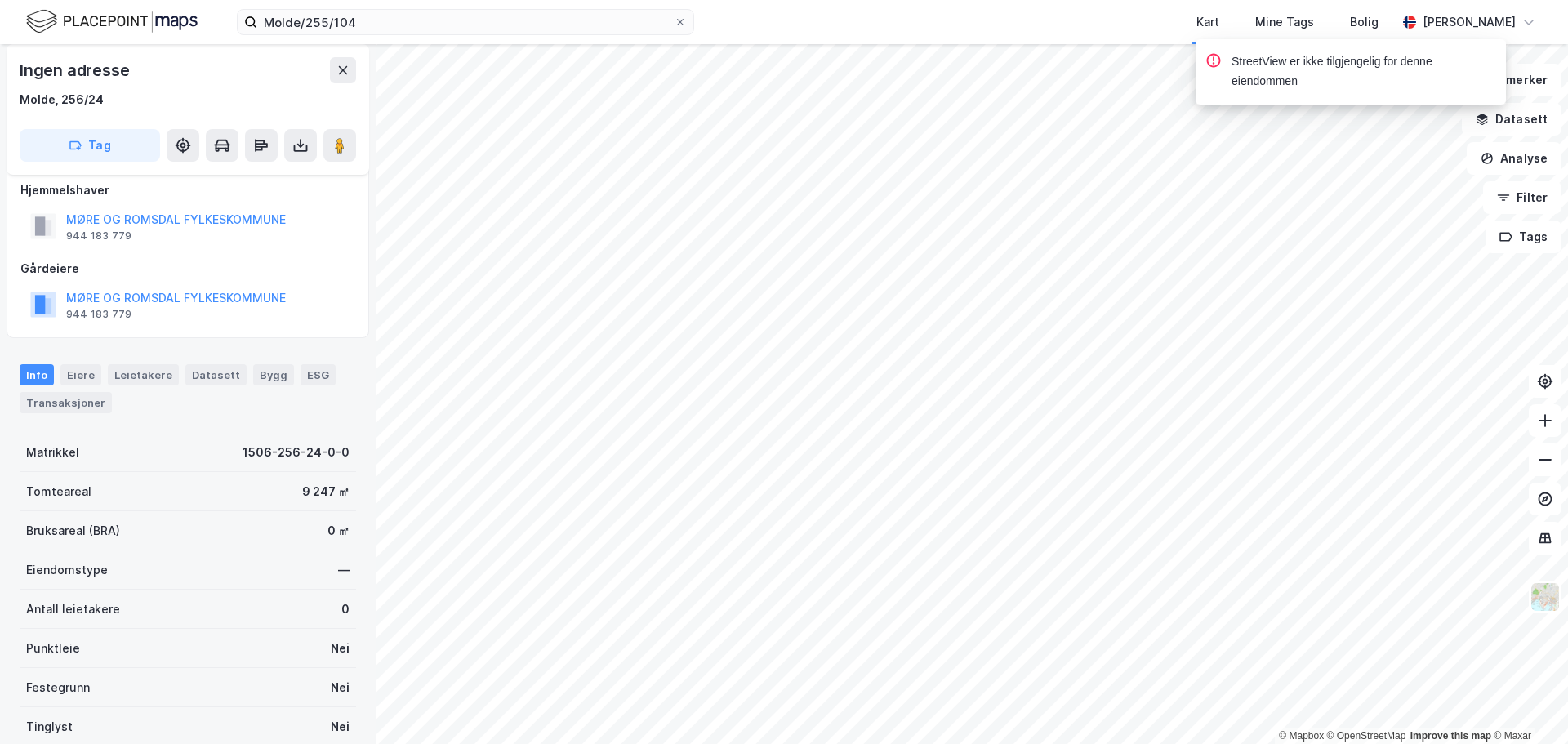
scroll to position [14, 0]
click at [345, 151] on image at bounding box center [339, 145] width 10 height 16
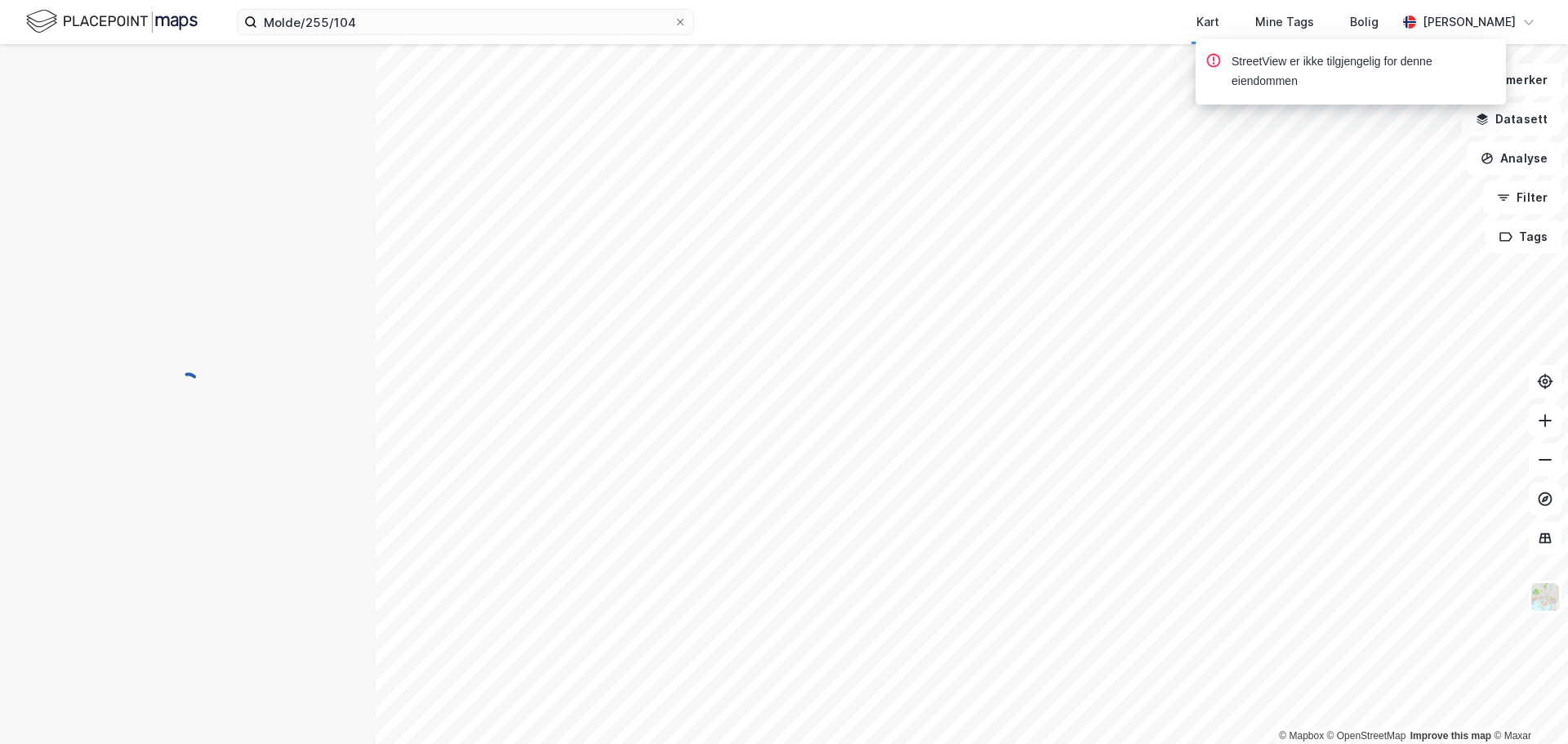
scroll to position [14, 0]
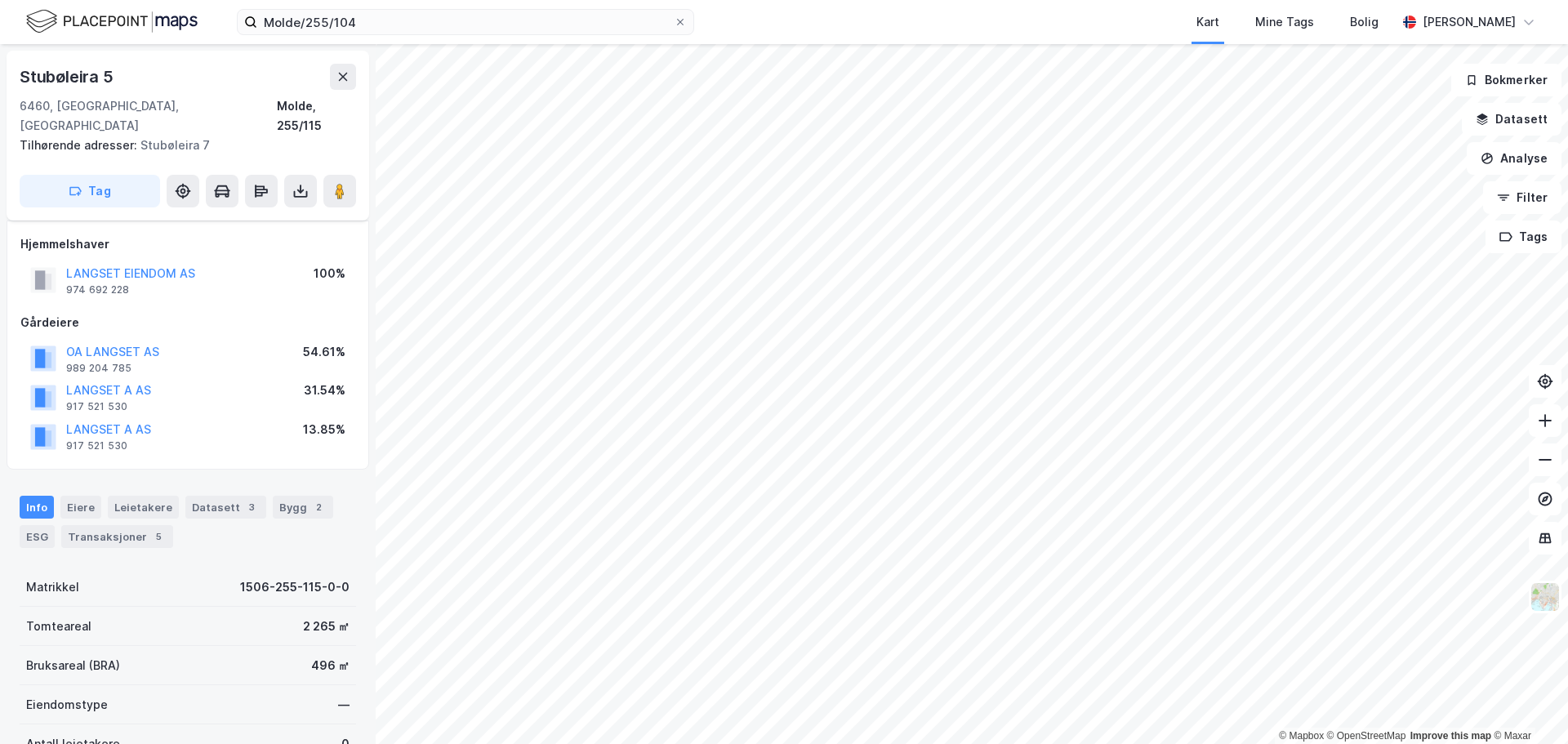
scroll to position [14, 0]
